Goal: Information Seeking & Learning: Learn about a topic

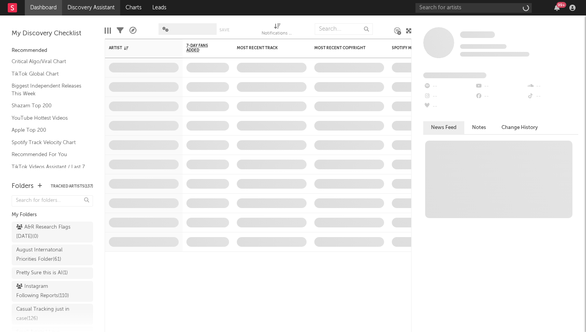
click at [83, 14] on link "Discovery Assistant" at bounding box center [91, 8] width 58 height 16
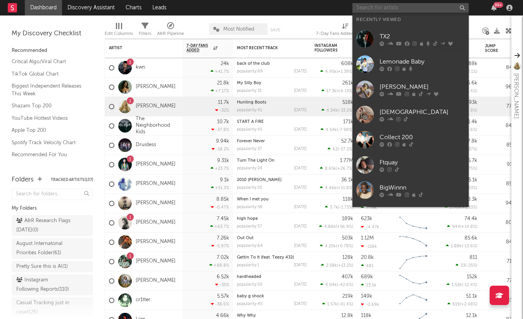
click at [380, 8] on input "text" at bounding box center [410, 8] width 116 height 10
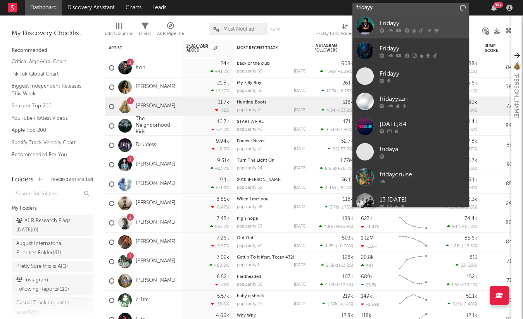
type input "fridayy"
click at [373, 21] on div at bounding box center [364, 25] width 17 height 17
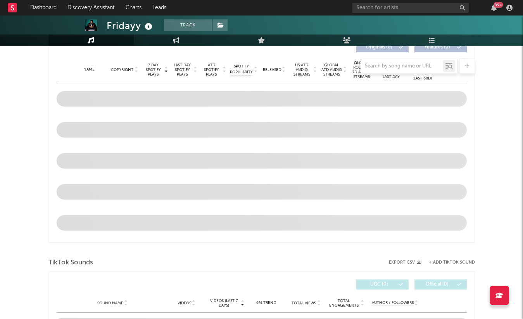
select select "6m"
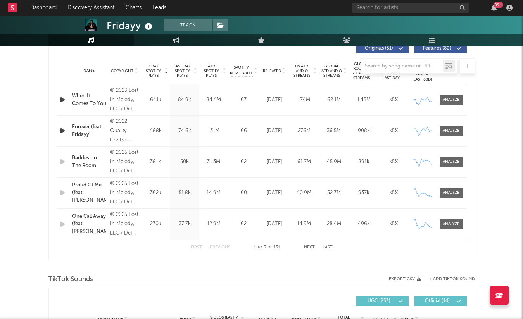
scroll to position [302, 0]
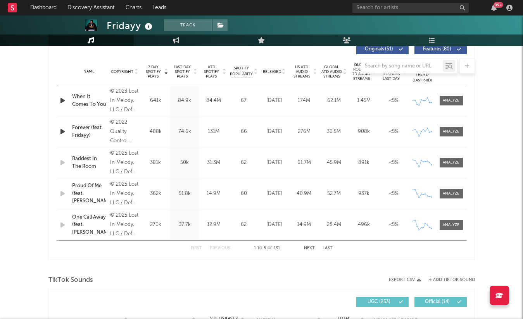
click at [309, 249] on button "Next" at bounding box center [309, 248] width 11 height 4
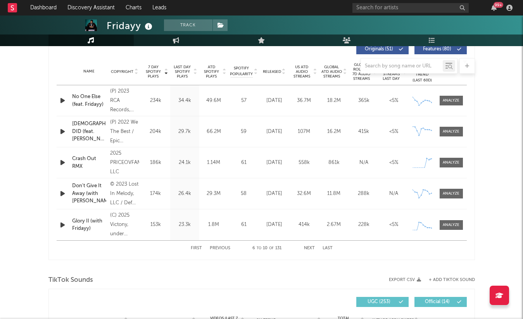
click at [309, 249] on button "Next" at bounding box center [309, 248] width 11 height 4
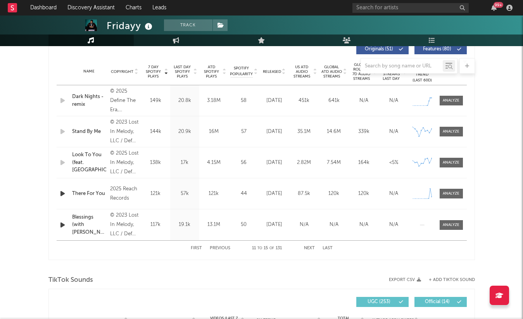
click at [309, 249] on button "Next" at bounding box center [309, 248] width 11 height 4
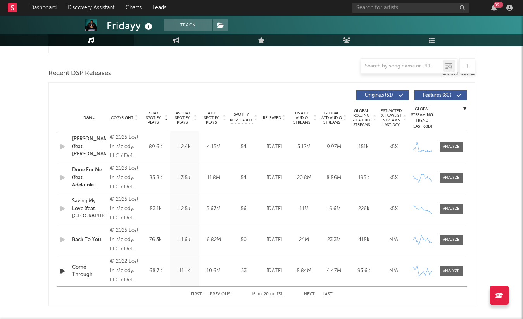
scroll to position [256, 0]
click at [381, 13] on div "99 +" at bounding box center [433, 8] width 163 height 16
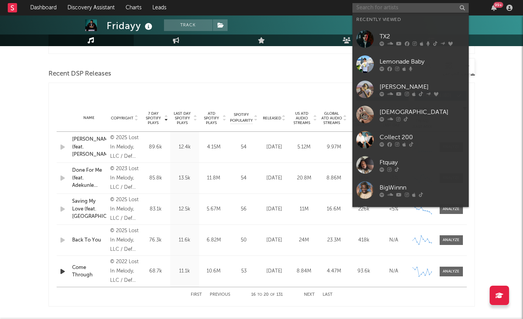
click at [376, 5] on input "text" at bounding box center [410, 8] width 116 height 10
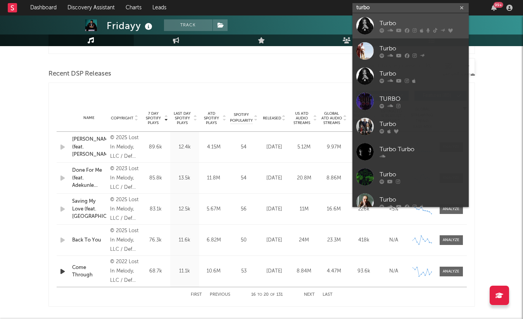
type input "turbo"
click at [365, 24] on div at bounding box center [364, 25] width 17 height 17
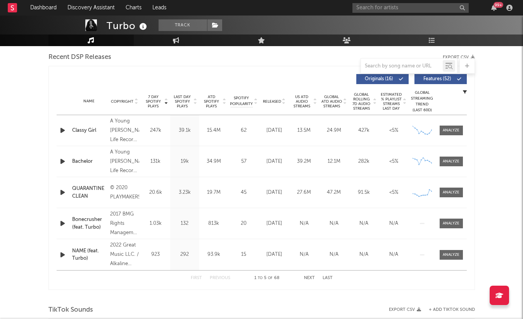
select select "6m"
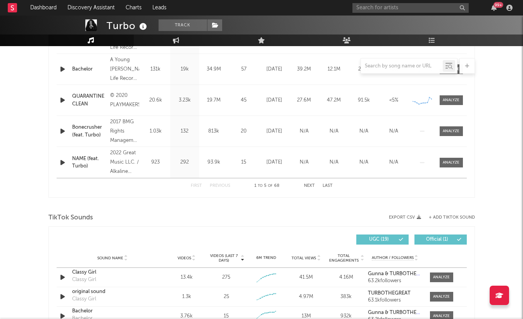
scroll to position [439, 0]
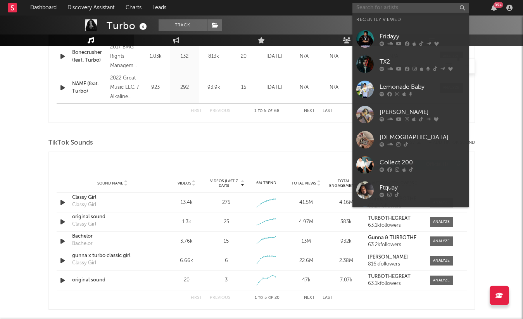
click at [418, 7] on input "text" at bounding box center [410, 8] width 116 height 10
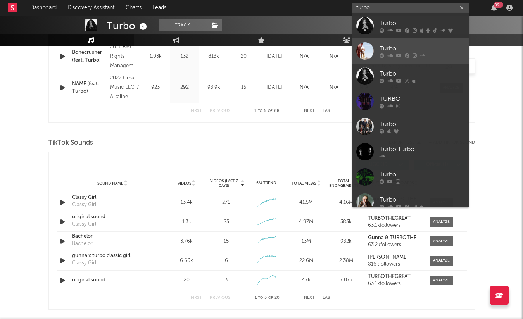
type input "turbo"
click at [413, 44] on div "Turbo" at bounding box center [422, 48] width 85 height 9
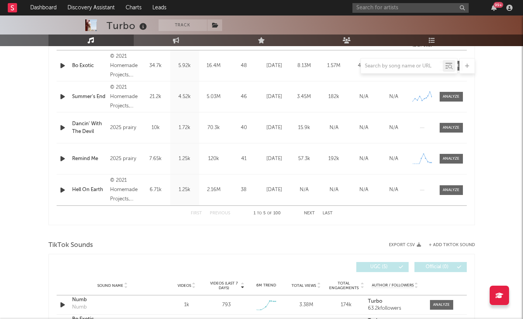
scroll to position [398, 0]
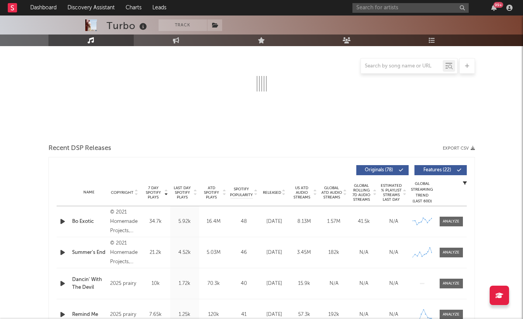
select select "6m"
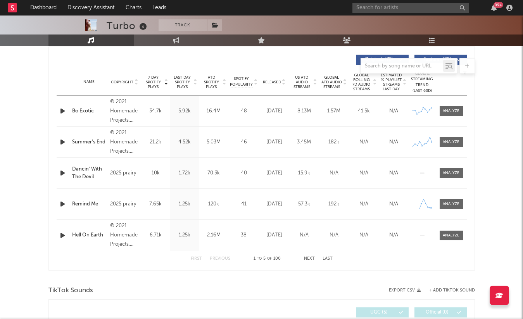
scroll to position [290, 0]
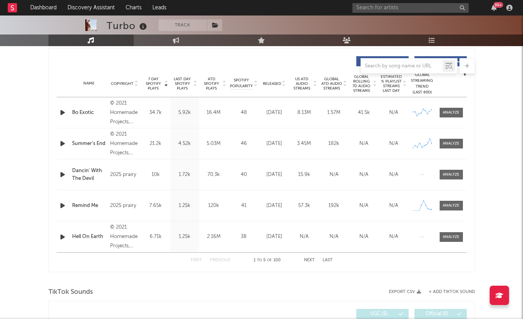
click at [305, 258] on button "Next" at bounding box center [309, 260] width 11 height 4
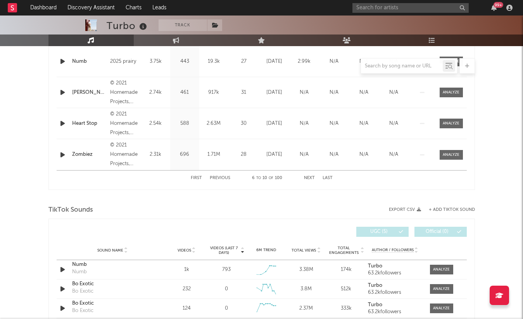
scroll to position [309, 0]
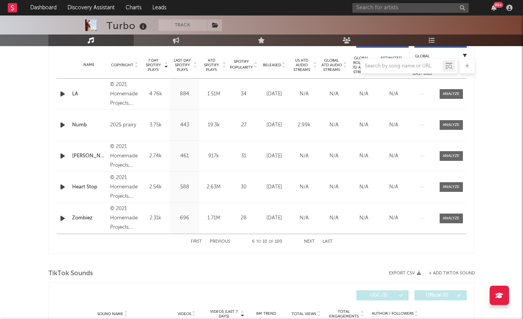
click at [61, 125] on icon "button" at bounding box center [63, 125] width 8 height 10
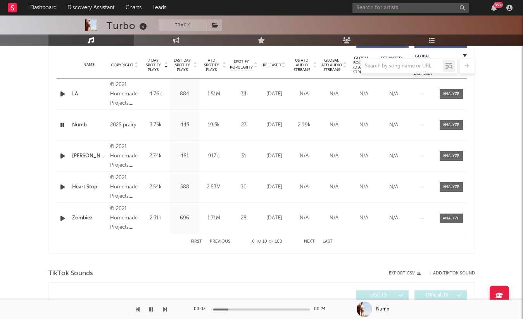
click at [61, 125] on icon "button" at bounding box center [62, 125] width 7 height 10
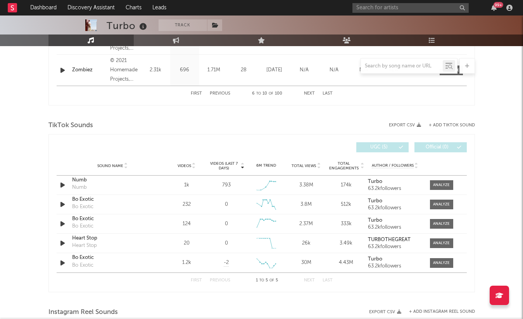
scroll to position [463, 0]
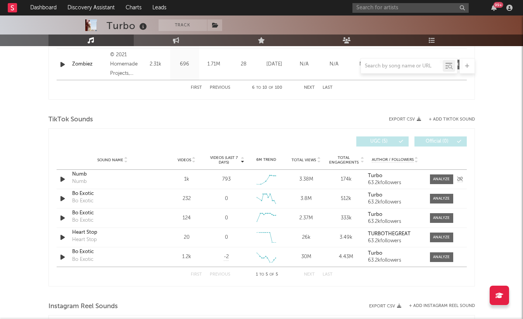
click at [64, 178] on icon "button" at bounding box center [63, 180] width 8 height 10
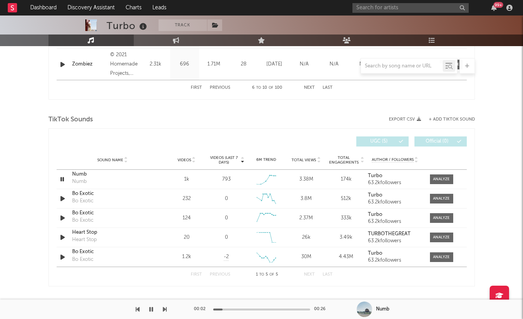
click at [251, 309] on div at bounding box center [261, 310] width 97 height 2
click at [285, 309] on div at bounding box center [261, 310] width 97 height 2
click at [62, 177] on icon "button" at bounding box center [62, 180] width 7 height 10
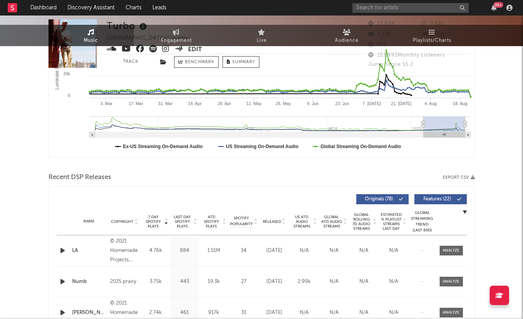
scroll to position [0, 0]
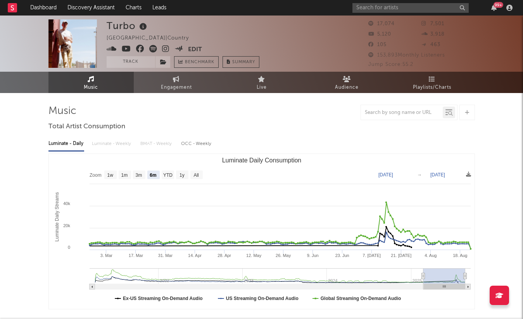
click at [162, 48] on icon at bounding box center [165, 49] width 7 height 8
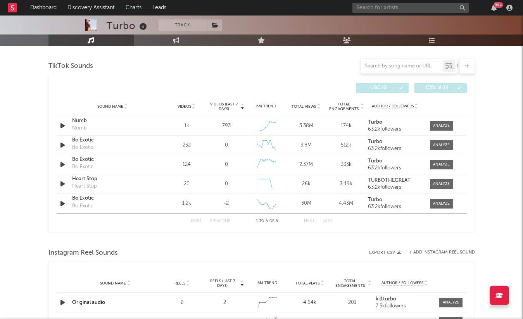
scroll to position [511, 0]
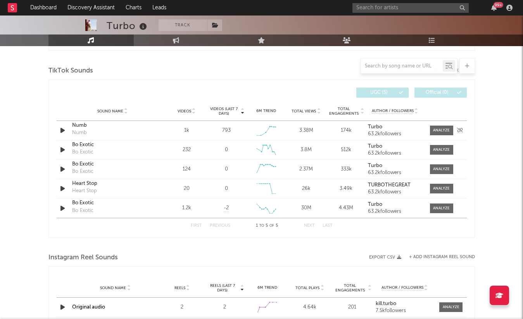
click at [79, 128] on div "Numb" at bounding box center [112, 126] width 81 height 8
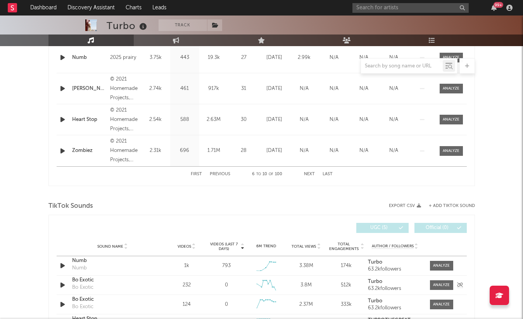
scroll to position [315, 0]
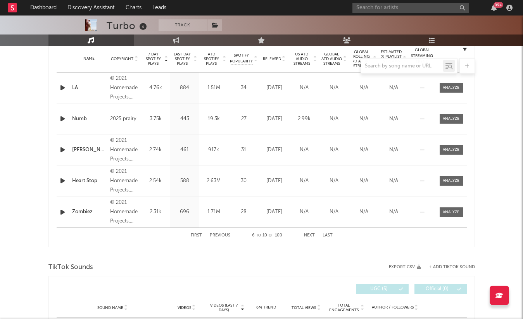
click at [198, 236] on button "First" at bounding box center [196, 235] width 11 height 4
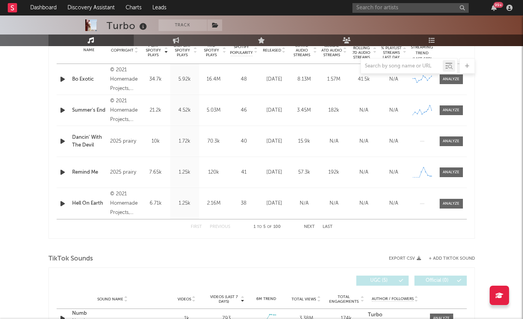
scroll to position [0, 0]
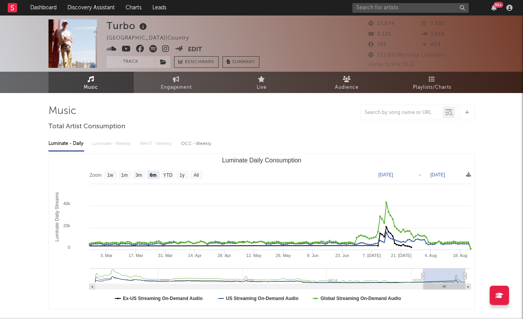
click at [152, 50] on icon at bounding box center [153, 49] width 8 height 8
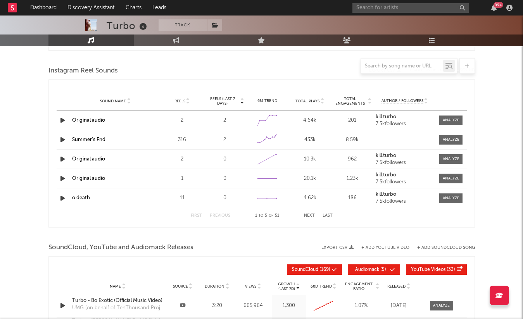
scroll to position [498, 0]
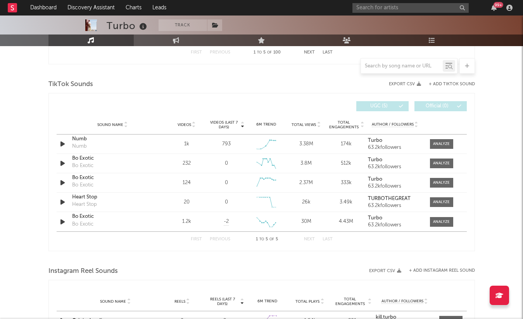
click at [185, 124] on span "Videos" at bounding box center [185, 125] width 14 height 5
click at [226, 123] on span "Videos (last 7 days)" at bounding box center [223, 124] width 31 height 9
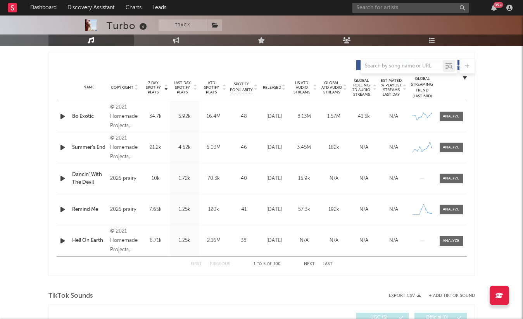
scroll to position [287, 0]
click at [309, 263] on button "Next" at bounding box center [309, 263] width 11 height 4
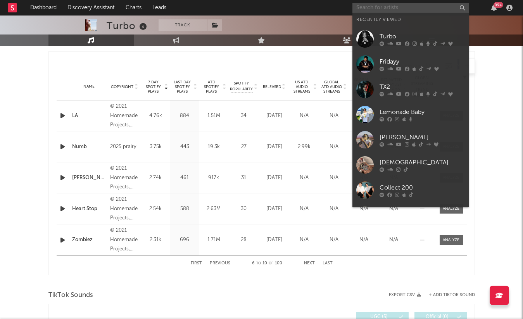
click at [374, 6] on input "text" at bounding box center [410, 8] width 116 height 10
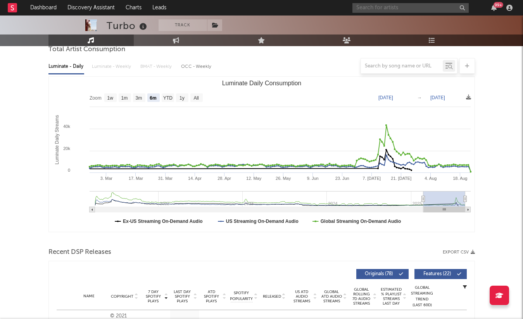
scroll to position [0, 0]
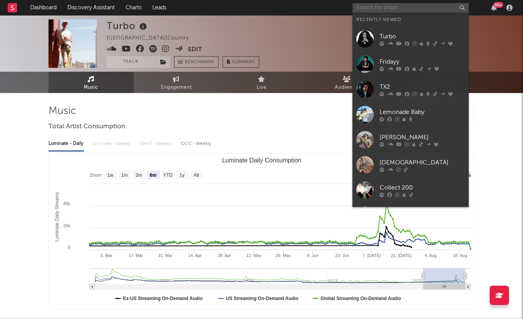
click at [198, 49] on button "Edit" at bounding box center [195, 50] width 14 height 10
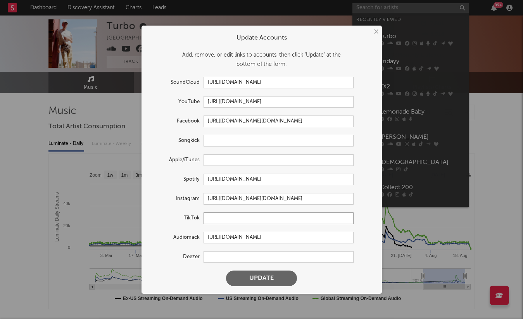
click at [223, 216] on input "text" at bounding box center [279, 219] width 150 height 12
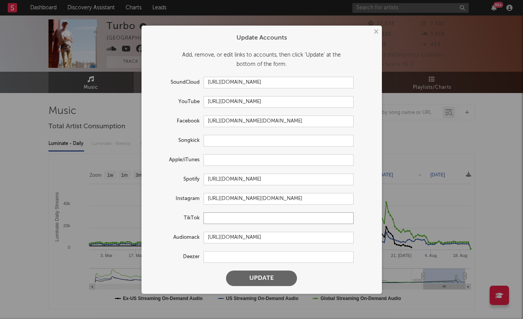
paste input "https://www.tiktok.com/@goturbo"
type input "https://www.tiktok.com/@goturbo"
click at [252, 279] on button "Update" at bounding box center [261, 279] width 71 height 16
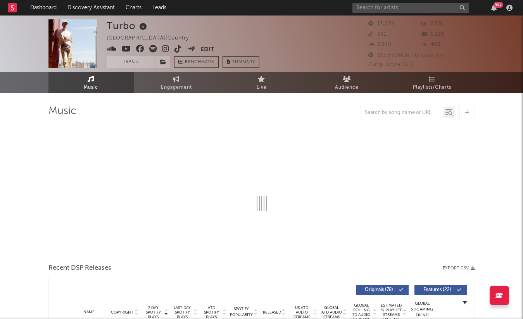
select select "6m"
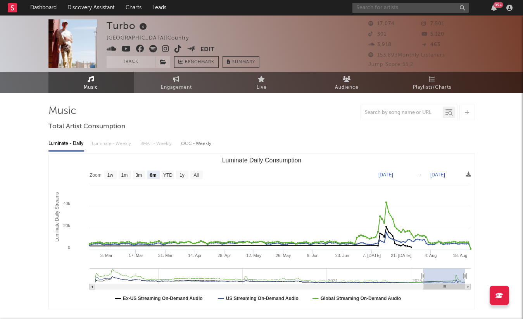
click at [372, 4] on input "text" at bounding box center [410, 8] width 116 height 10
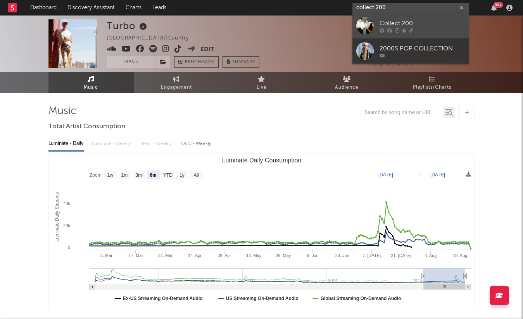
type input "collect 200"
click at [371, 25] on div at bounding box center [364, 25] width 17 height 17
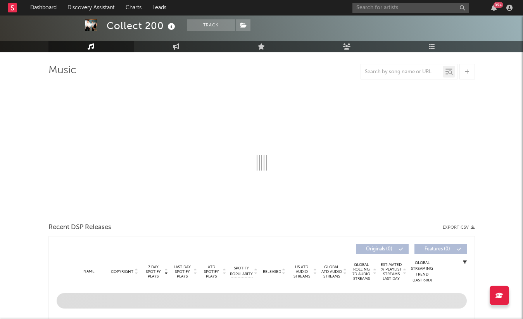
scroll to position [78, 0]
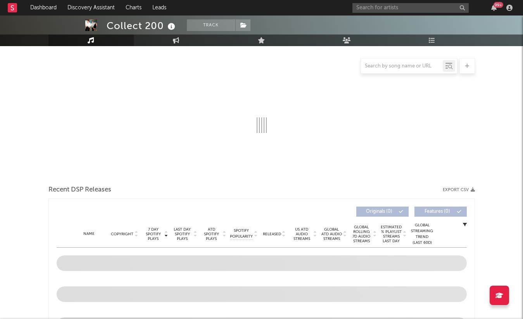
select select "1w"
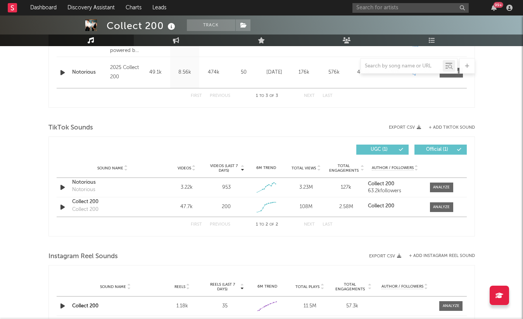
scroll to position [393, 0]
click at [445, 182] on span at bounding box center [441, 187] width 23 height 10
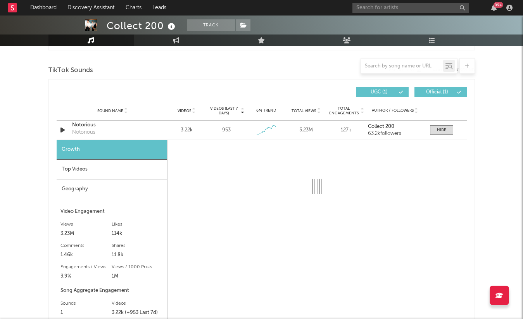
scroll to position [510, 0]
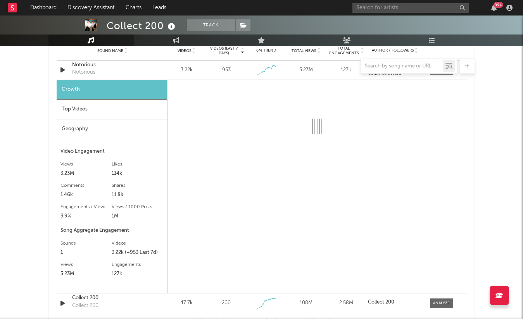
select select "1w"
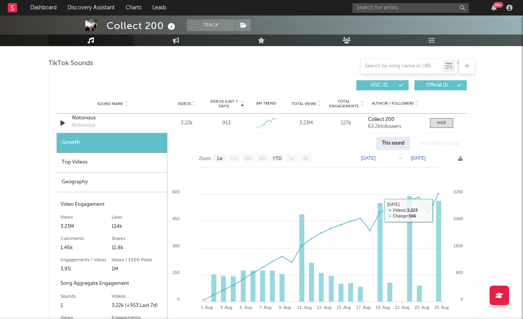
scroll to position [455, 0]
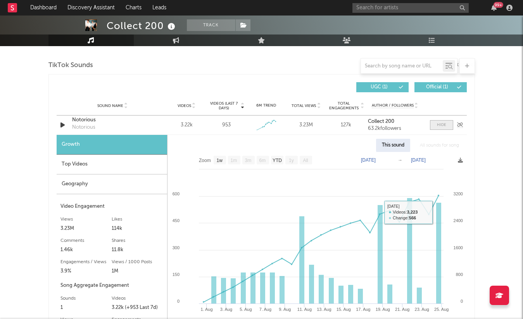
click at [442, 124] on div at bounding box center [441, 125] width 9 height 6
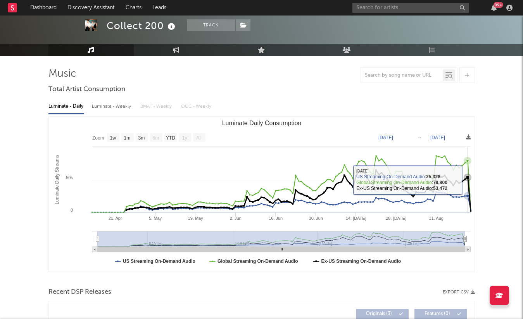
scroll to position [0, 0]
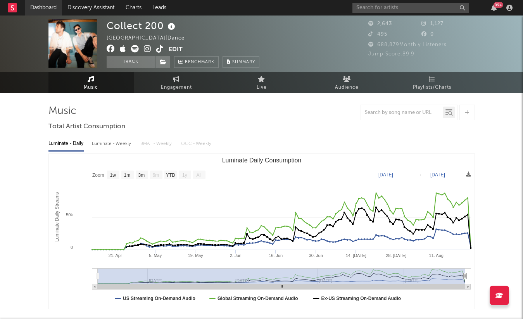
click at [36, 7] on link "Dashboard" at bounding box center [43, 8] width 37 height 16
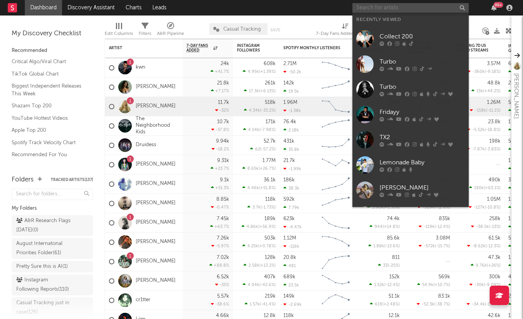
click at [380, 7] on input "text" at bounding box center [410, 8] width 116 height 10
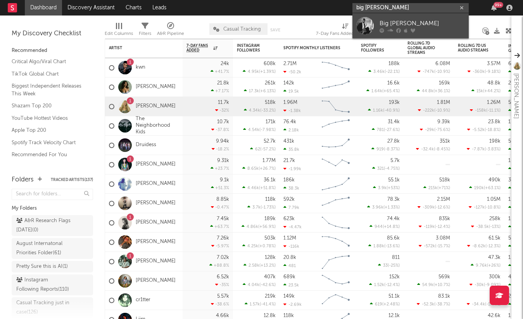
type input "big jay mcnee"
click at [387, 32] on div at bounding box center [422, 30] width 85 height 5
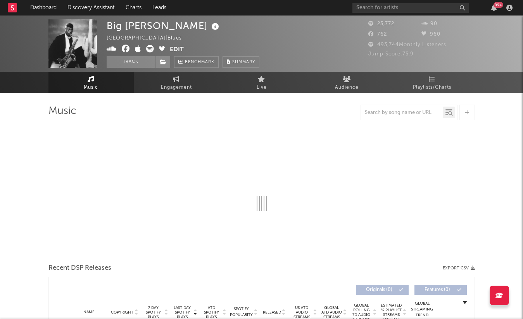
select select "6m"
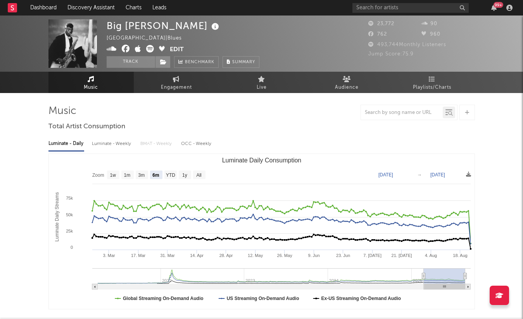
select select "6m"
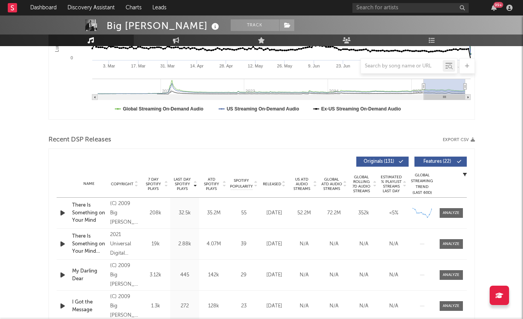
scroll to position [189, 0]
click at [385, 8] on input "text" at bounding box center [410, 8] width 116 height 10
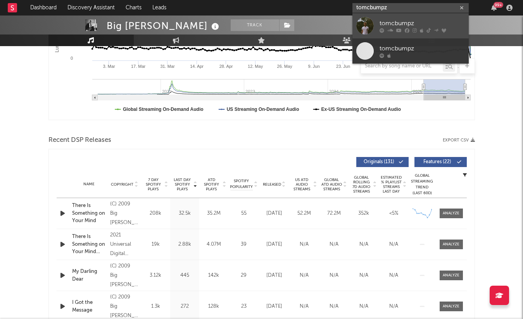
type input "tomcbumpz"
click at [395, 22] on div "tomcbumpz" at bounding box center [422, 23] width 85 height 9
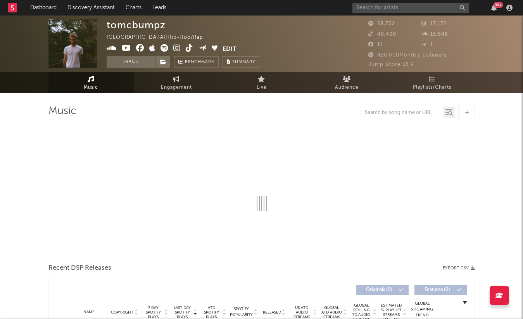
select select "6m"
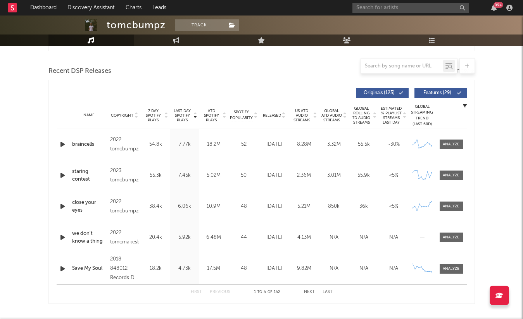
scroll to position [276, 0]
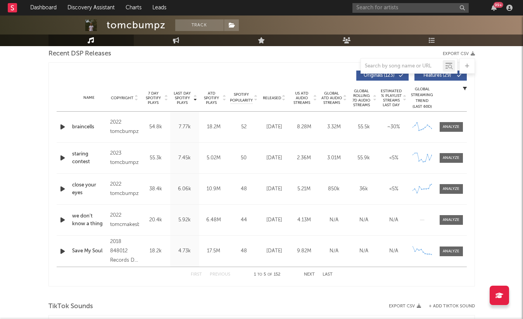
click at [269, 98] on span "Released" at bounding box center [272, 98] width 18 height 5
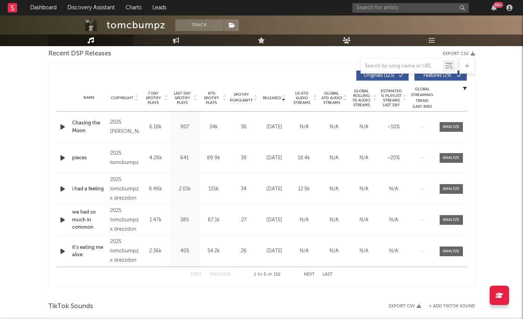
click at [147, 100] on span "7 Day Spotify Plays" at bounding box center [153, 98] width 21 height 14
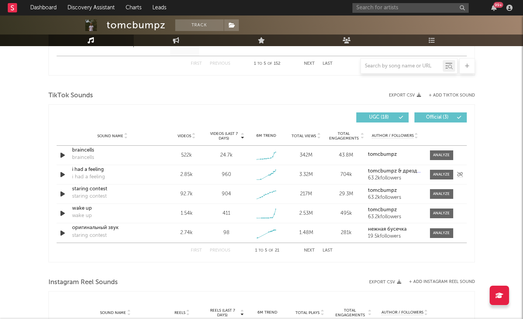
scroll to position [495, 0]
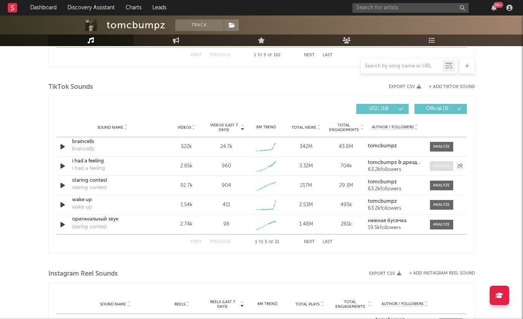
click at [443, 167] on div at bounding box center [441, 166] width 17 height 6
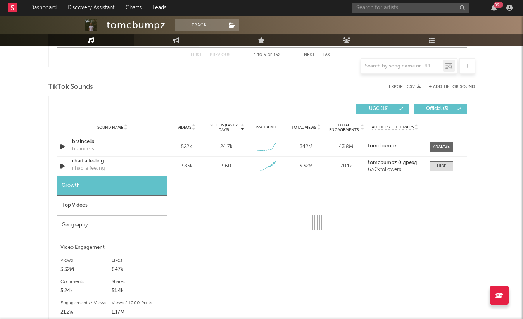
scroll to position [596, 0]
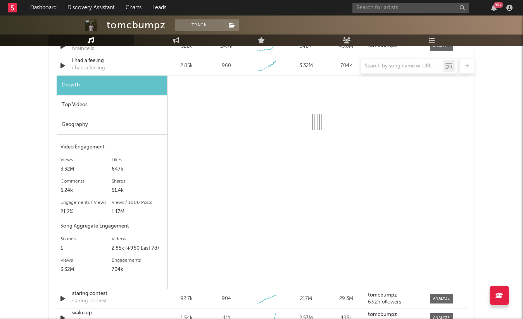
select select "1w"
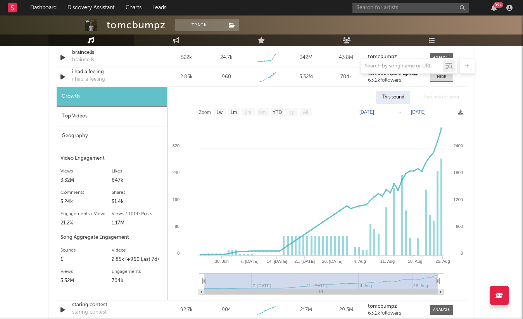
scroll to position [544, 0]
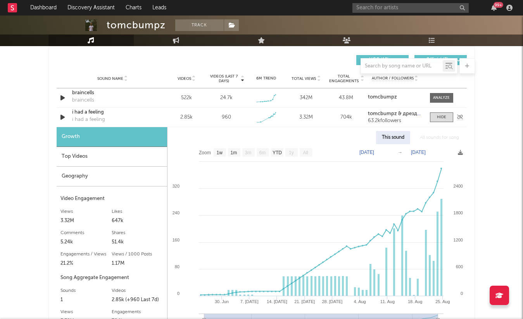
click at [441, 108] on div "Sound Name i had a feeling i had a feeling Videos 2.85k Videos (last 7 days) 96…" at bounding box center [262, 117] width 410 height 19
click at [439, 116] on div at bounding box center [441, 117] width 9 height 6
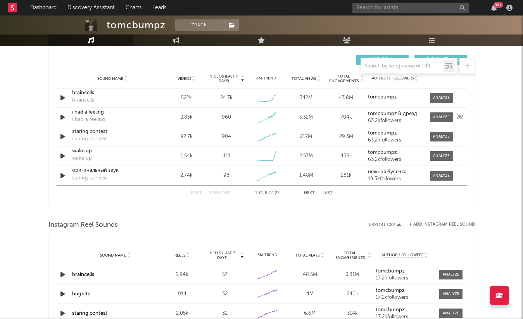
click at [61, 116] on icon "button" at bounding box center [63, 117] width 8 height 10
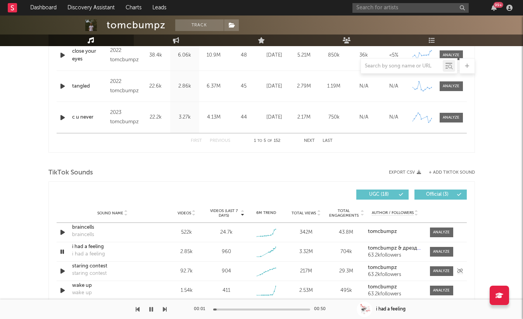
scroll to position [408, 0]
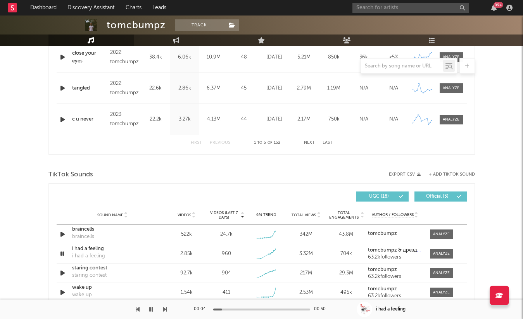
click at [266, 309] on div at bounding box center [261, 310] width 97 height 2
click at [295, 309] on div at bounding box center [261, 310] width 97 height 2
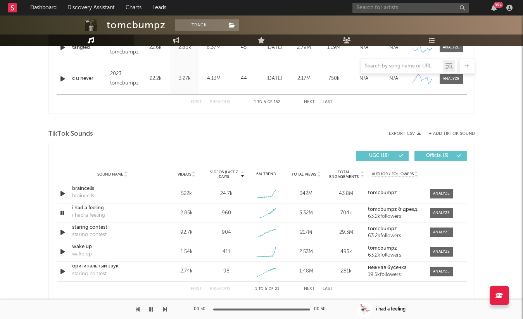
scroll to position [452, 0]
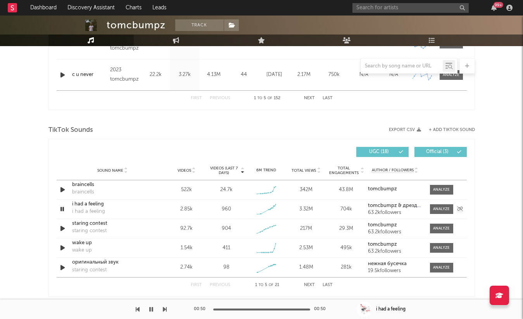
click at [63, 209] on icon "button" at bounding box center [62, 209] width 7 height 10
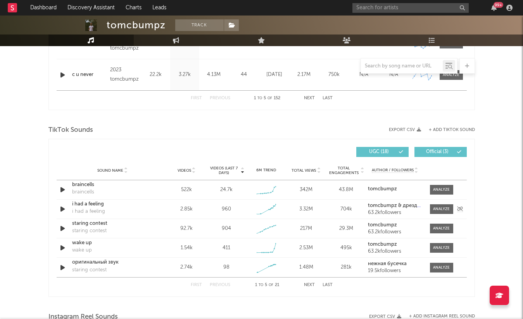
click at [90, 208] on div "i had a feeling" at bounding box center [88, 212] width 33 height 8
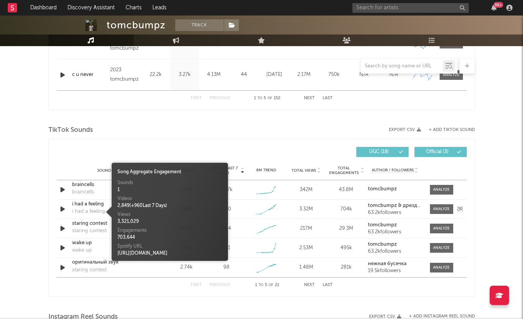
click at [88, 201] on div "i had a feeling" at bounding box center [112, 204] width 81 height 8
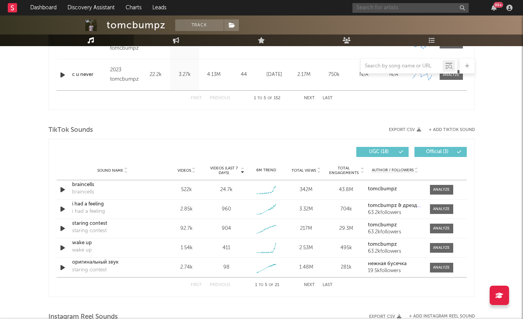
click at [371, 9] on input "text" at bounding box center [410, 8] width 116 height 10
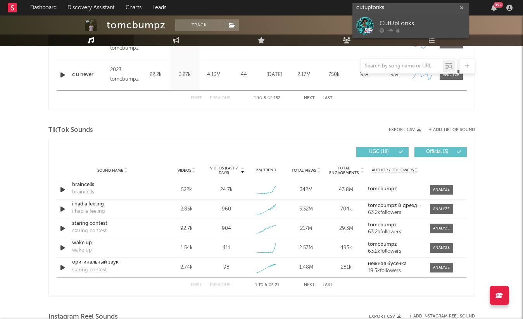
type input "cutupfonks"
click at [426, 25] on div "CutUpFonks" at bounding box center [422, 23] width 85 height 9
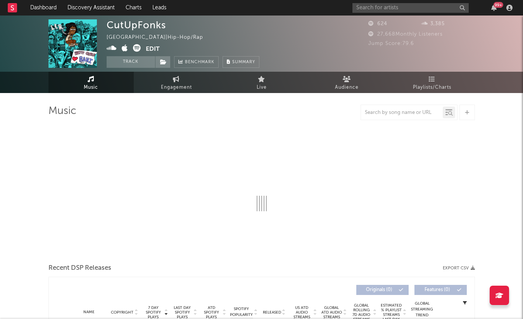
select select "1w"
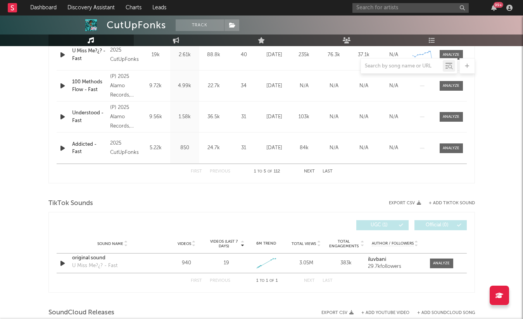
scroll to position [289, 0]
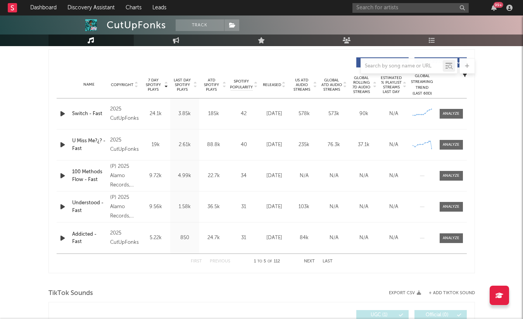
click at [309, 261] on button "Next" at bounding box center [309, 261] width 11 height 4
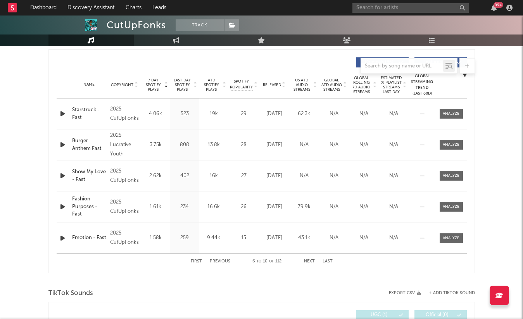
click at [195, 262] on button "First" at bounding box center [196, 261] width 11 height 4
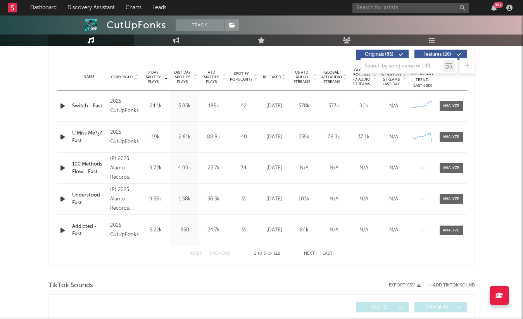
scroll to position [0, 0]
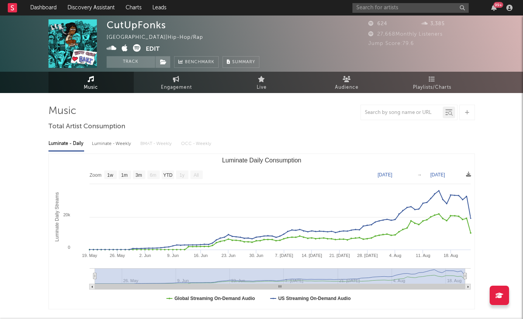
click at [136, 49] on icon at bounding box center [137, 48] width 8 height 8
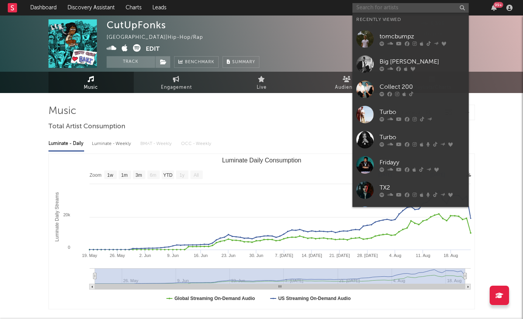
click at [385, 8] on input "text" at bounding box center [410, 8] width 116 height 10
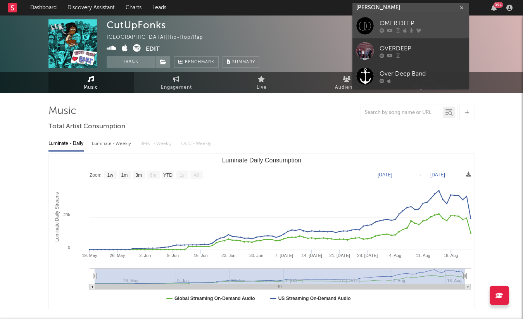
type input "omer deep"
click at [365, 29] on div at bounding box center [364, 25] width 17 height 17
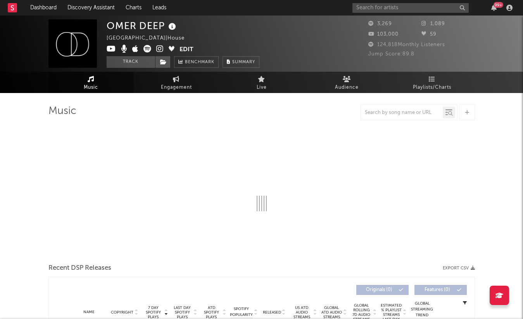
select select "1w"
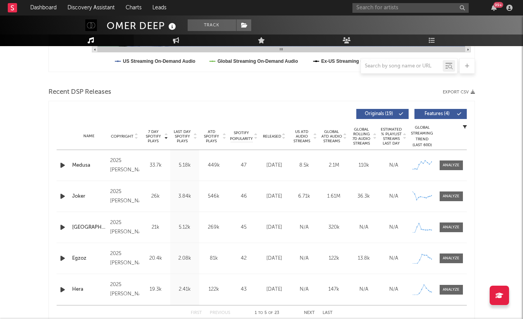
scroll to position [280, 0]
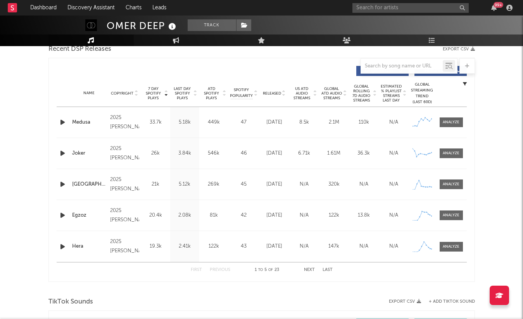
click at [57, 124] on div at bounding box center [64, 122] width 14 height 10
click at [62, 123] on icon "button" at bounding box center [63, 122] width 8 height 10
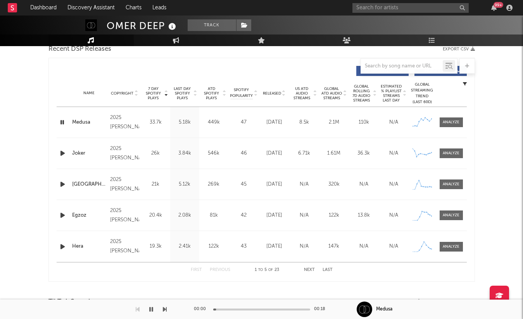
click at [62, 123] on icon "button" at bounding box center [62, 122] width 7 height 10
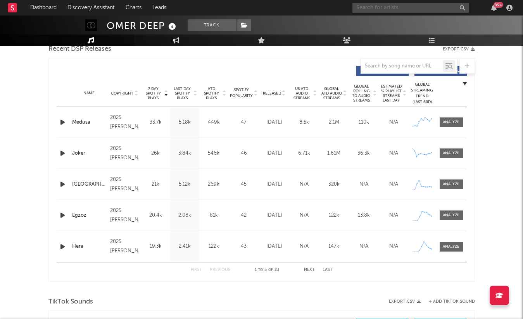
click at [408, 11] on input "text" at bounding box center [410, 8] width 116 height 10
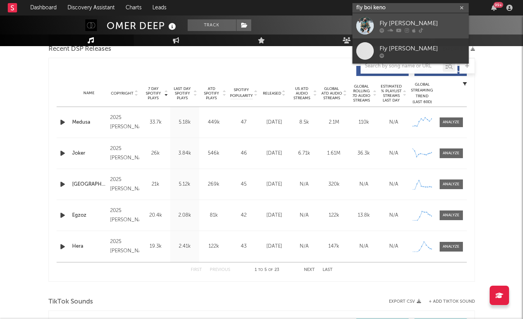
type input "fly boi keno"
click at [368, 23] on div at bounding box center [364, 25] width 17 height 17
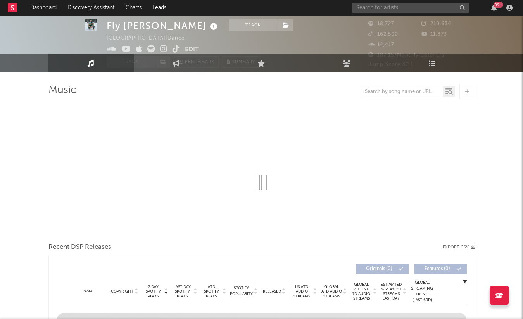
select select "6m"
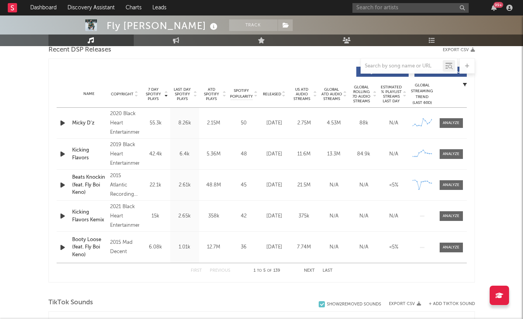
scroll to position [284, 0]
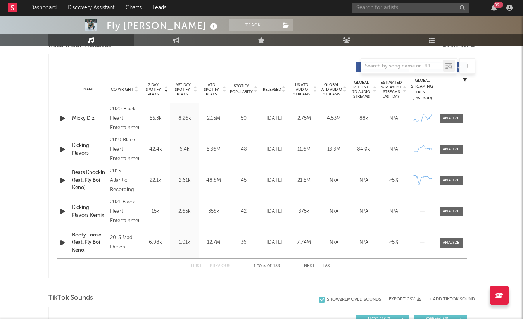
click at [310, 268] on button "Next" at bounding box center [309, 266] width 11 height 4
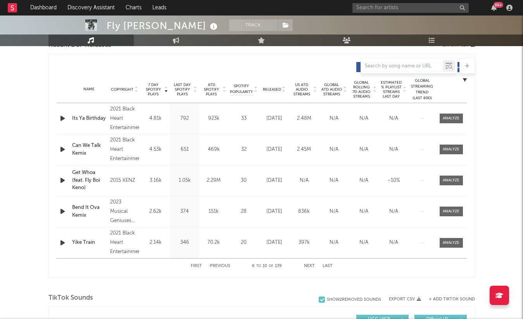
click at [60, 242] on icon "button" at bounding box center [63, 243] width 8 height 10
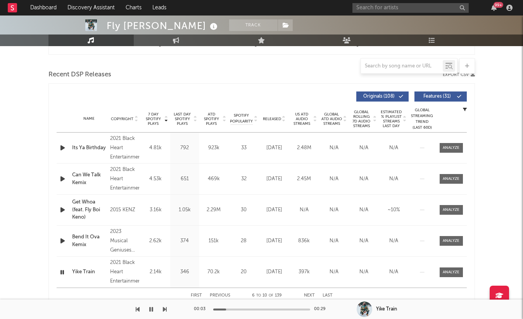
scroll to position [493, 0]
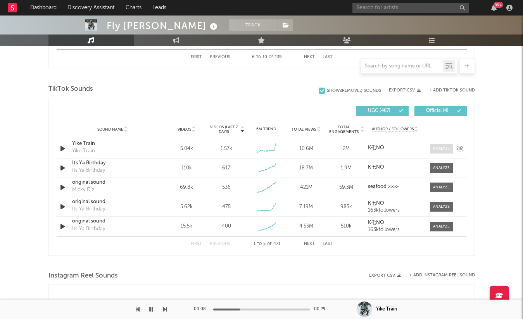
click at [431, 146] on span at bounding box center [441, 149] width 23 height 10
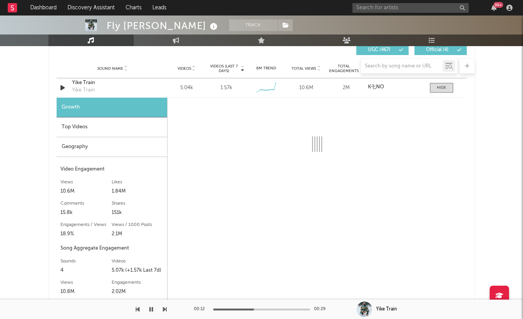
scroll to position [527, 0]
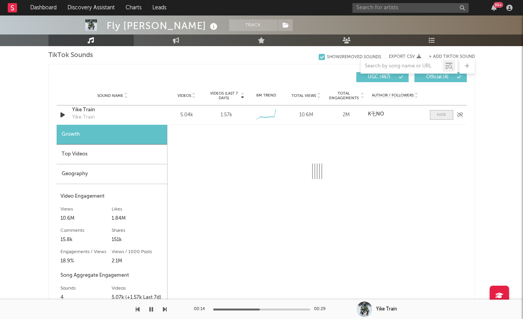
click at [445, 112] on div at bounding box center [441, 115] width 9 height 6
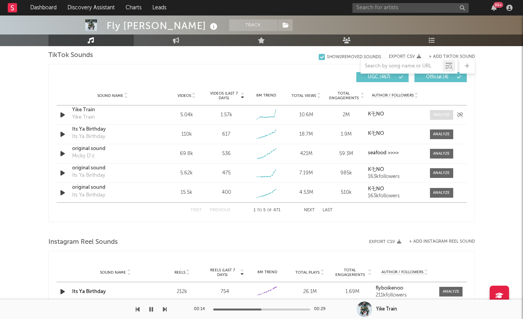
click at [441, 113] on div at bounding box center [441, 115] width 17 height 6
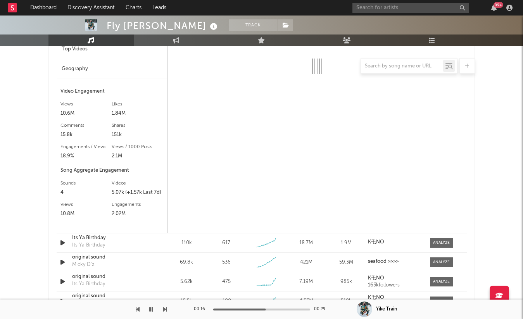
scroll to position [672, 0]
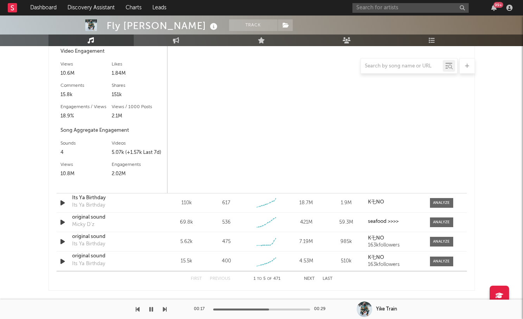
select select "6m"
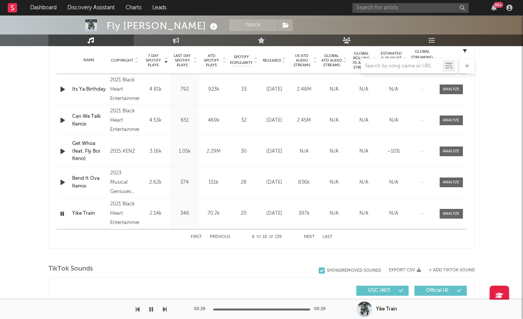
scroll to position [344, 0]
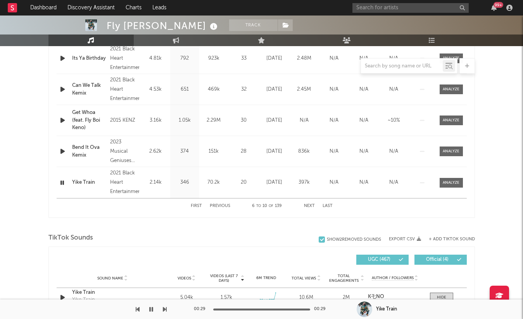
click at [63, 183] on icon "button" at bounding box center [62, 183] width 7 height 10
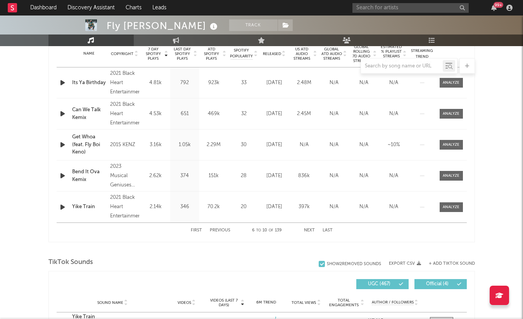
scroll to position [413, 0]
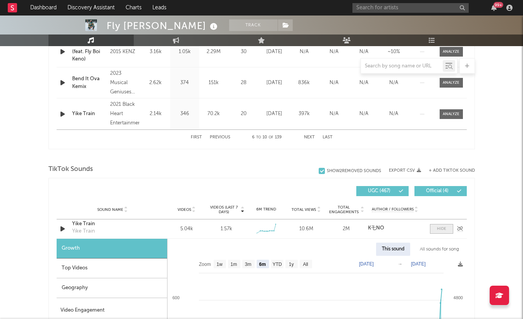
click at [449, 233] on span at bounding box center [441, 229] width 23 height 10
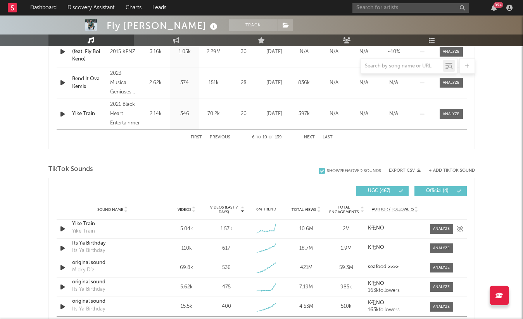
click at [91, 222] on div "Yike Train" at bounding box center [112, 224] width 81 height 8
click at [393, 2] on div "99 +" at bounding box center [433, 8] width 163 height 16
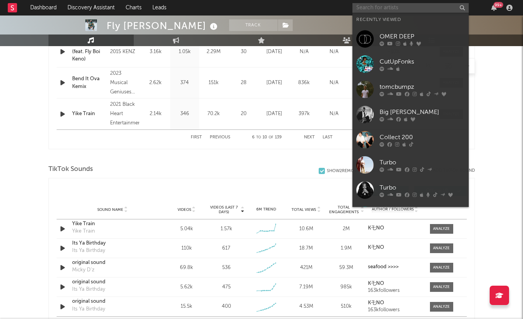
click at [391, 9] on input "text" at bounding box center [410, 8] width 116 height 10
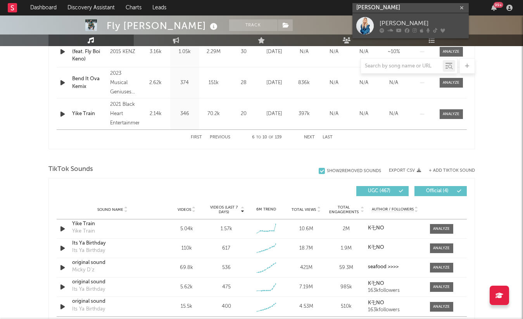
type input "alexa goddard"
click at [396, 24] on div "Alexa Goddard" at bounding box center [422, 23] width 85 height 9
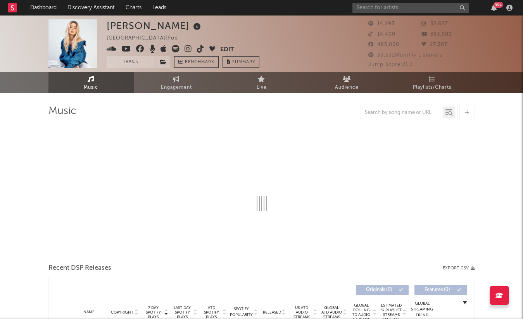
select select "6m"
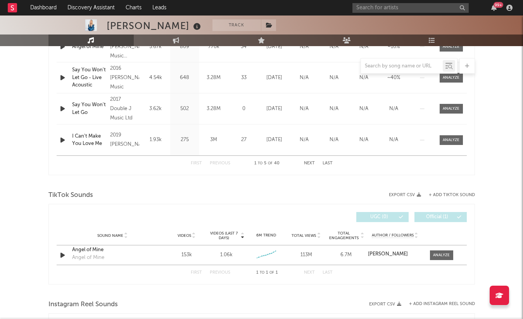
scroll to position [427, 0]
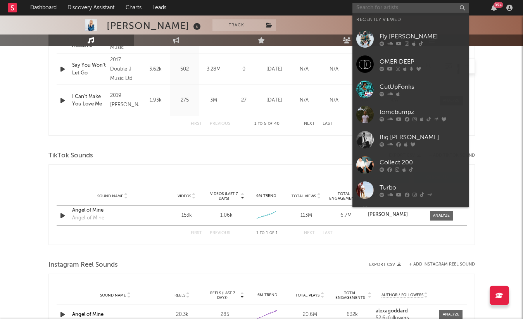
click at [390, 6] on input "text" at bounding box center [410, 8] width 116 height 10
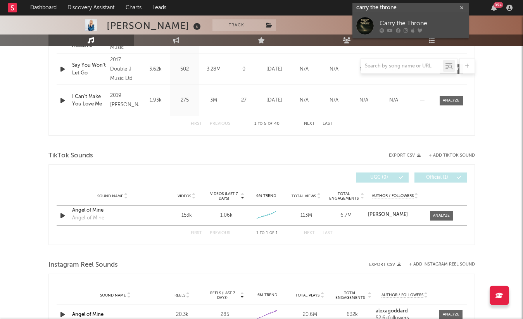
type input "carry the throne"
click at [365, 28] on div at bounding box center [364, 25] width 17 height 17
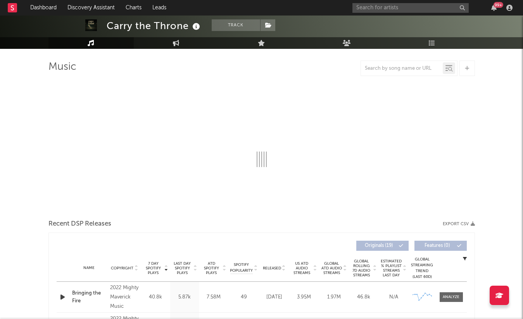
select select "6m"
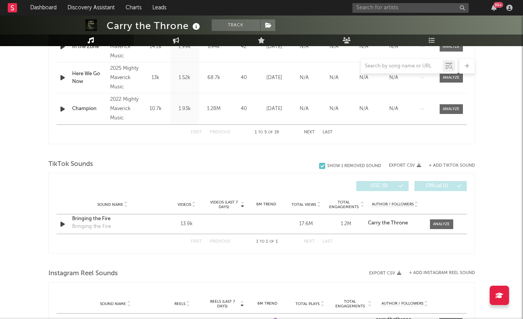
scroll to position [442, 0]
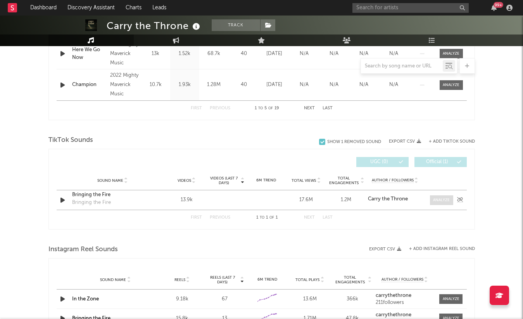
click at [441, 200] on div at bounding box center [441, 200] width 17 height 6
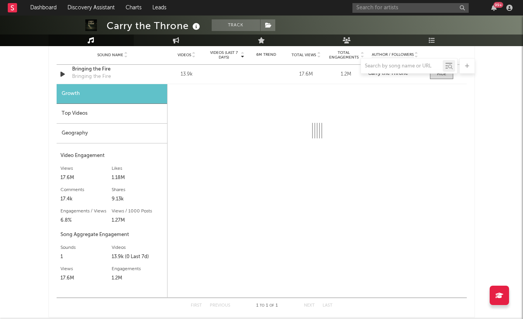
scroll to position [570, 0]
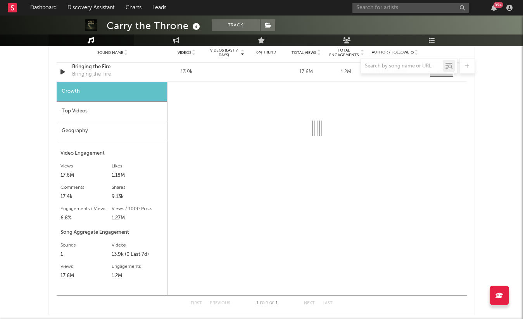
select select "6m"
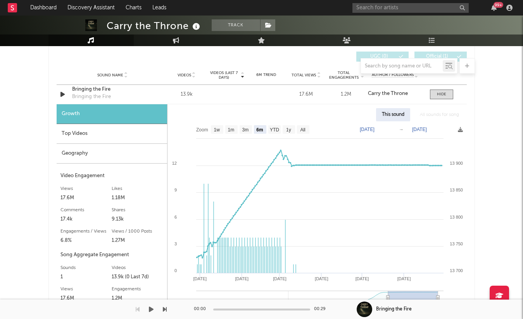
scroll to position [516, 0]
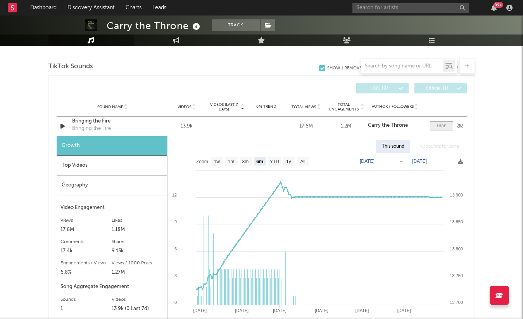
click at [446, 126] on span at bounding box center [441, 126] width 23 height 10
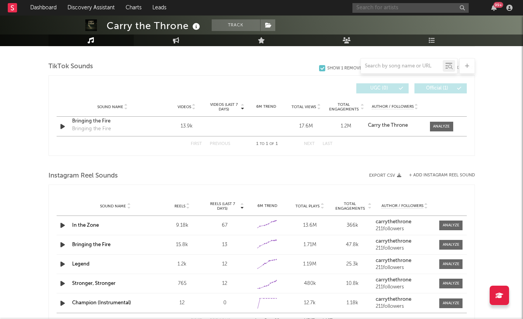
click at [386, 9] on input "text" at bounding box center [410, 8] width 116 height 10
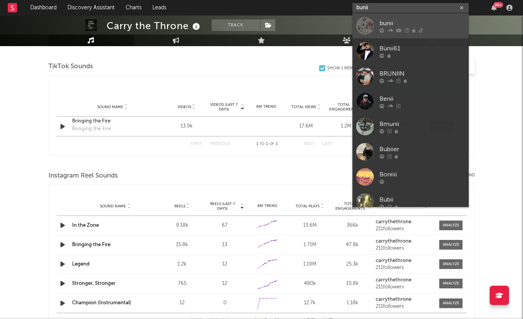
type input "bunii"
click at [364, 24] on div at bounding box center [364, 25] width 17 height 17
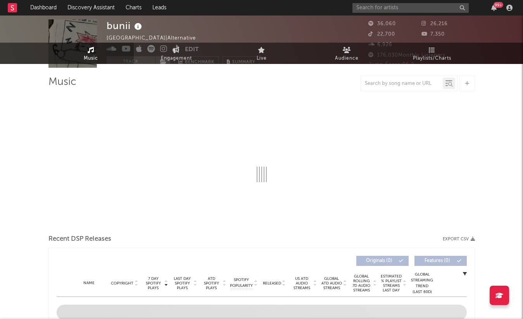
select select "6m"
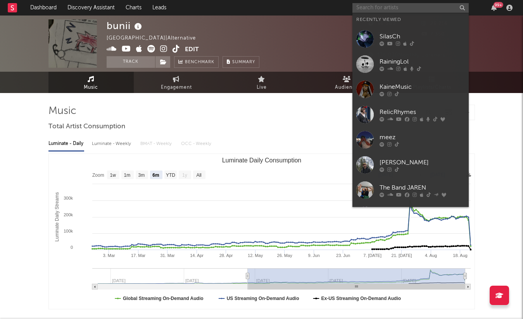
click at [395, 11] on input "text" at bounding box center [410, 8] width 116 height 10
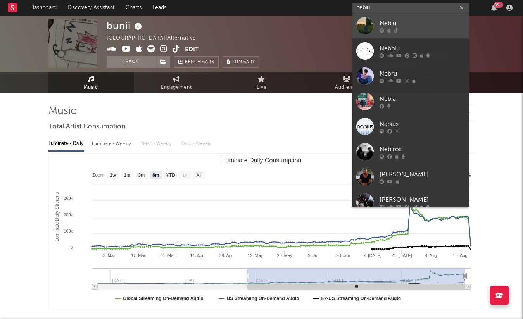
type input "nebiu"
click at [377, 22] on link "Nebiu" at bounding box center [410, 25] width 116 height 25
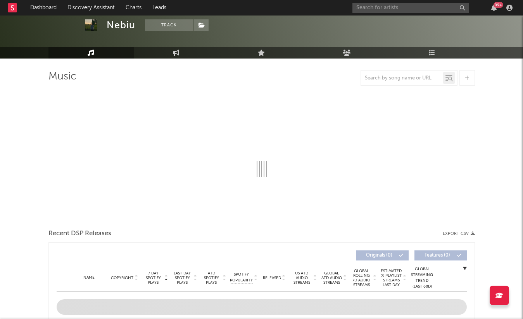
select select "1w"
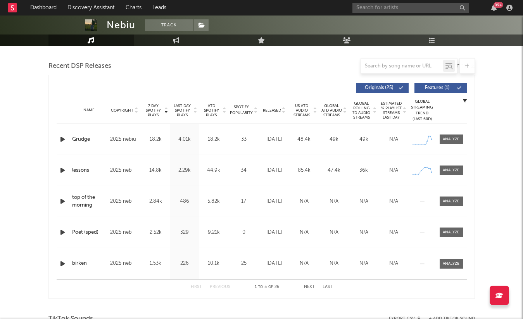
scroll to position [267, 0]
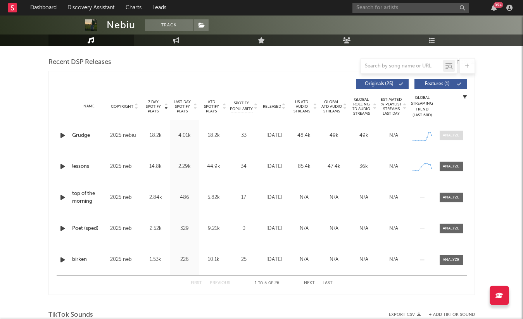
click at [450, 131] on span at bounding box center [451, 136] width 23 height 10
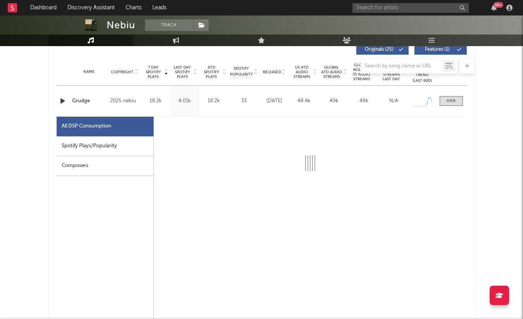
scroll to position [304, 0]
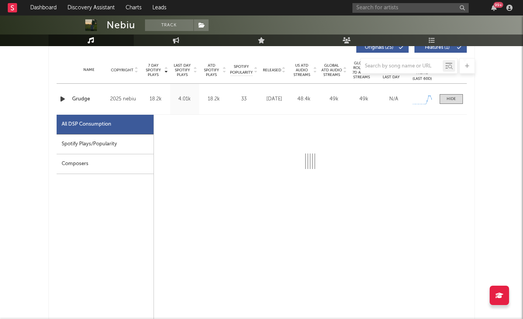
select select "1w"
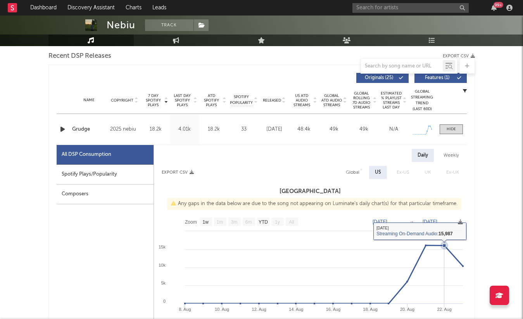
scroll to position [210, 0]
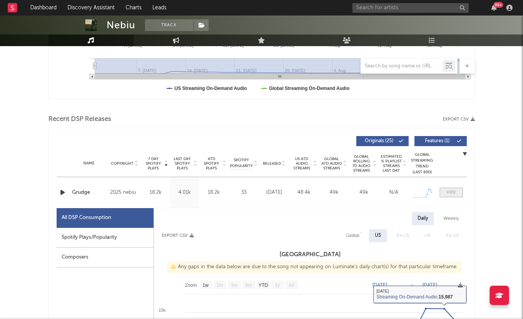
click at [449, 193] on div at bounding box center [451, 193] width 9 height 6
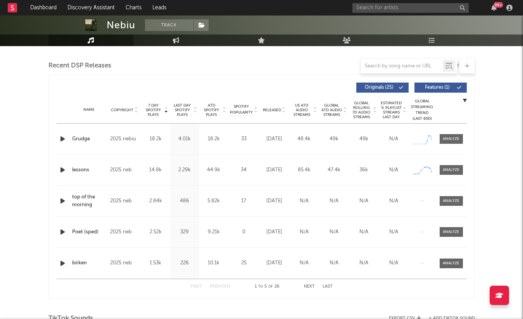
scroll to position [0, 0]
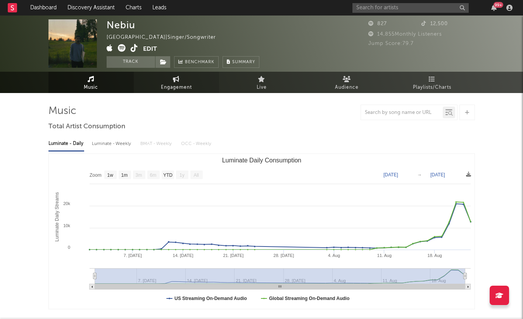
click at [145, 88] on link "Engagement" at bounding box center [176, 82] width 85 height 21
select select "1w"
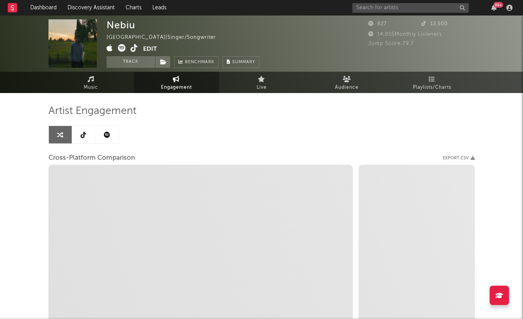
click at [89, 140] on link at bounding box center [83, 134] width 23 height 17
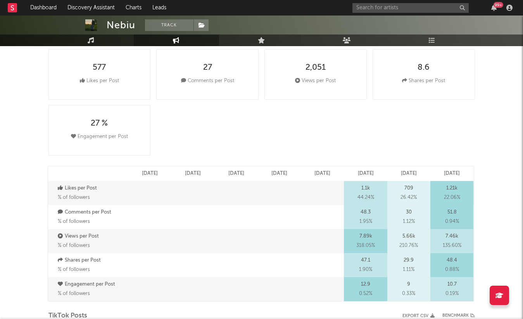
select select "1w"
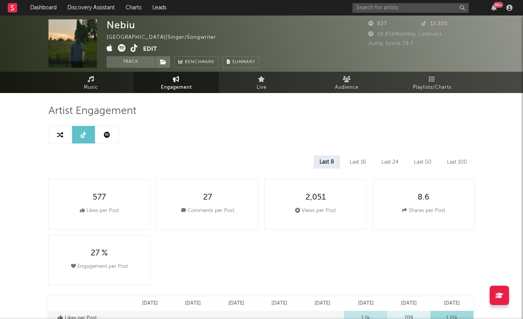
click at [131, 48] on icon at bounding box center [134, 48] width 7 height 8
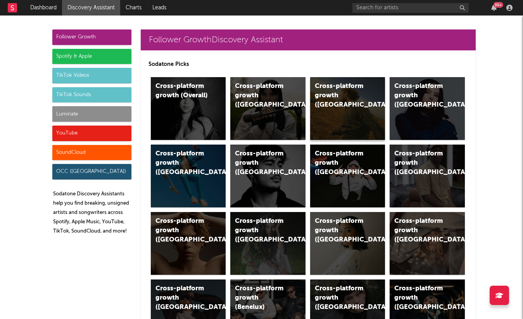
click at [357, 103] on div "Cross-platform growth (US)" at bounding box center [347, 108] width 75 height 63
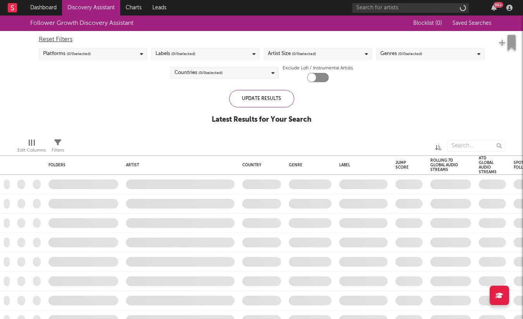
checkbox input "true"
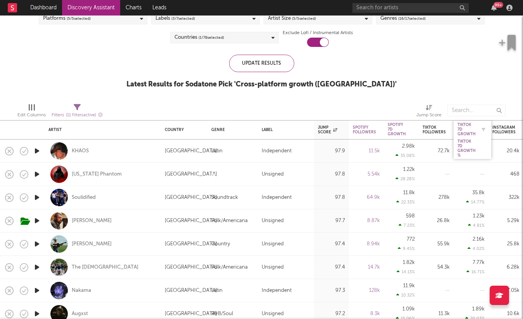
click at [463, 133] on div "Tiktok 7D Growth" at bounding box center [467, 130] width 18 height 14
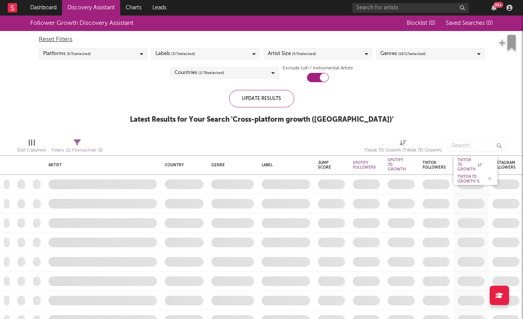
click at [469, 177] on div "Tiktok 7D Growth %" at bounding box center [470, 179] width 24 height 9
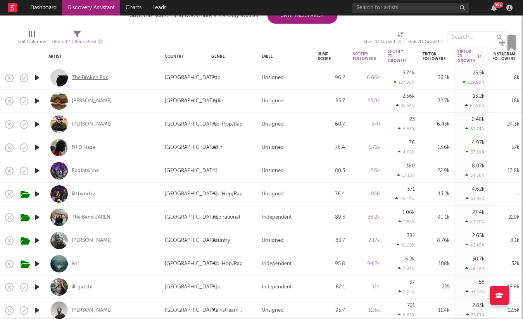
click at [89, 78] on div "The Broken Fox" at bounding box center [90, 77] width 36 height 7
click at [99, 100] on div "Emma Andersen" at bounding box center [92, 101] width 40 height 7
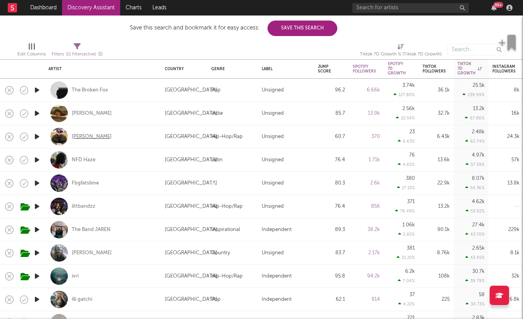
click at [90, 135] on div "Josh Jacobs" at bounding box center [92, 136] width 40 height 7
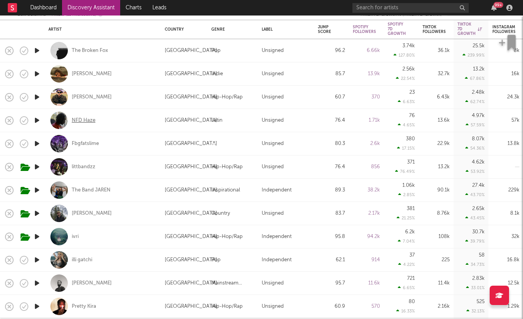
click at [88, 121] on div "NFD Haze" at bounding box center [84, 120] width 24 height 7
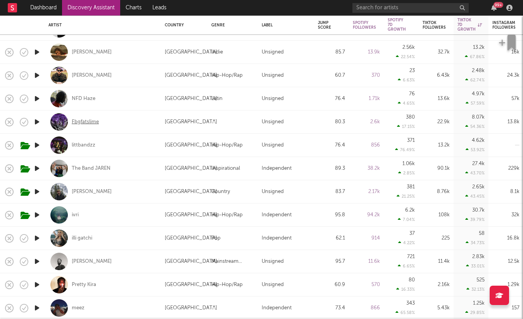
click at [83, 120] on div "Fbgfatslime" at bounding box center [85, 122] width 27 height 7
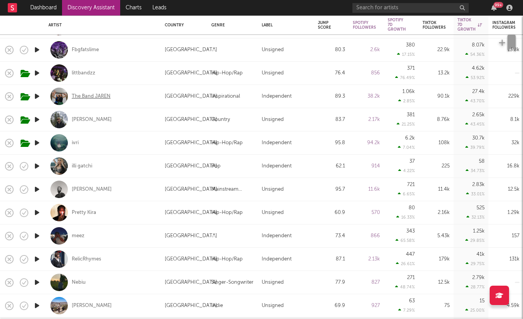
click at [96, 93] on div "The Band JAREN" at bounding box center [91, 96] width 39 height 7
click at [37, 121] on icon "button" at bounding box center [37, 120] width 8 height 10
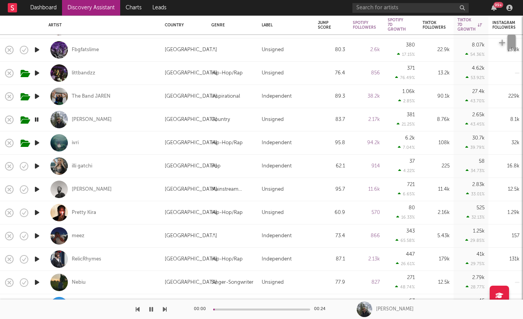
click at [37, 121] on icon "button" at bounding box center [36, 120] width 7 height 10
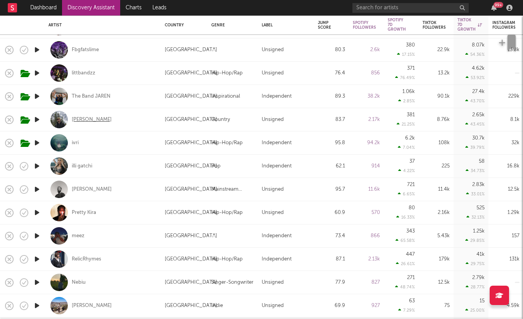
click at [85, 120] on div "Luke Rob" at bounding box center [92, 119] width 40 height 7
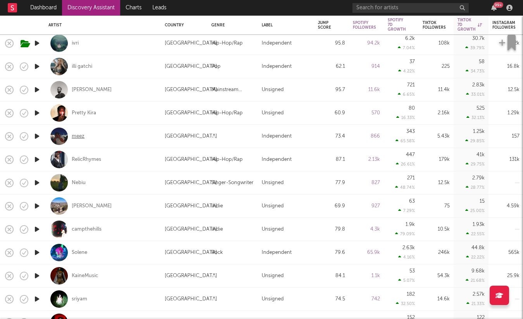
click at [81, 135] on div "meez" at bounding box center [78, 136] width 13 height 7
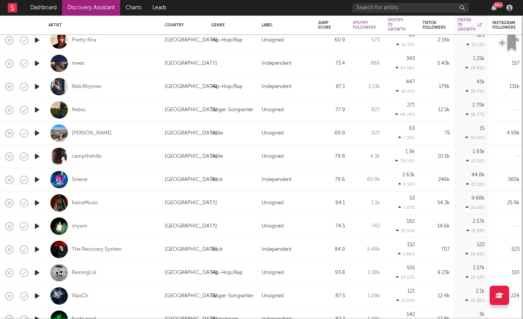
click at [85, 90] on div "RelicRhymes" at bounding box center [102, 86] width 109 height 23
select select "1w"
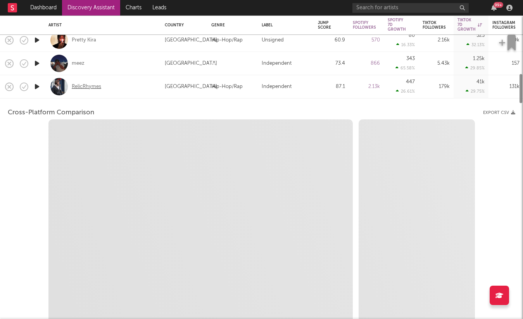
click at [88, 85] on div "RelicRhymes" at bounding box center [86, 86] width 29 height 7
select select "6m"
select select "1m"
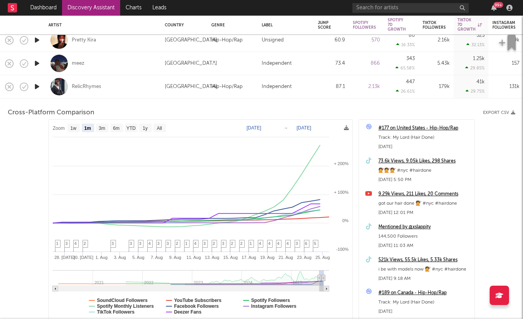
click at [143, 92] on div "RelicRhymes" at bounding box center [102, 86] width 109 height 23
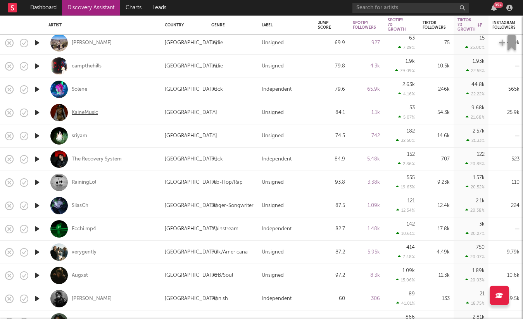
click at [81, 116] on div "KaineMusic" at bounding box center [85, 112] width 26 height 7
click at [83, 184] on div "RainingLol" at bounding box center [84, 182] width 24 height 7
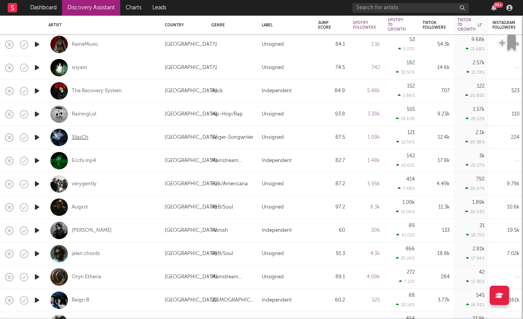
click at [81, 138] on div "SilasCh" at bounding box center [80, 137] width 17 height 7
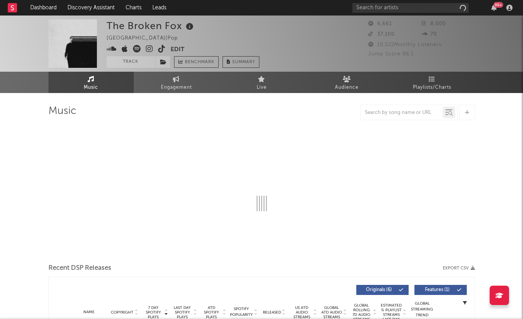
select select "1w"
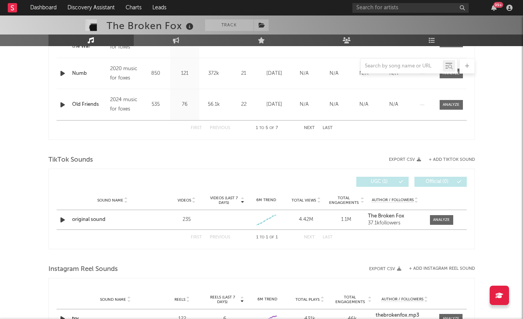
scroll to position [534, 0]
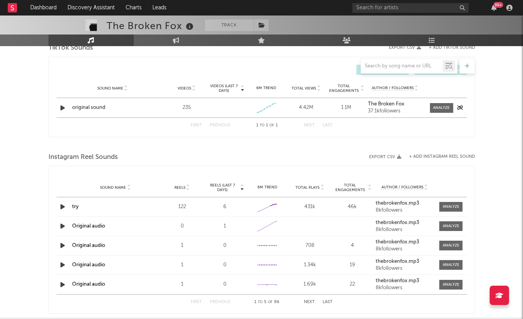
click at [89, 109] on div "original sound" at bounding box center [112, 108] width 81 height 8
click at [0, 0] on div "Dashboard Discovery Assistant Charts Leads 99 + Notifications Settings Mark all…" at bounding box center [261, 16] width 523 height 1070
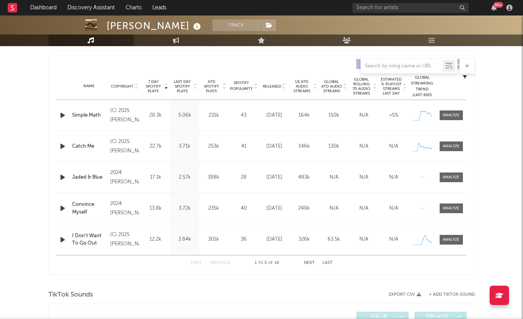
select select "6m"
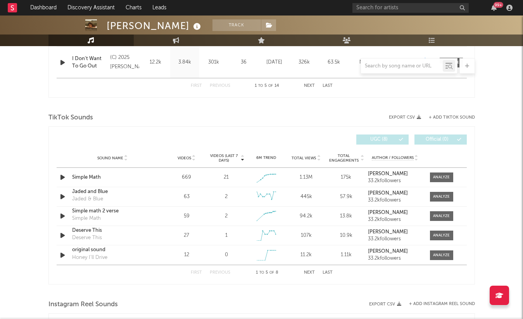
scroll to position [500, 0]
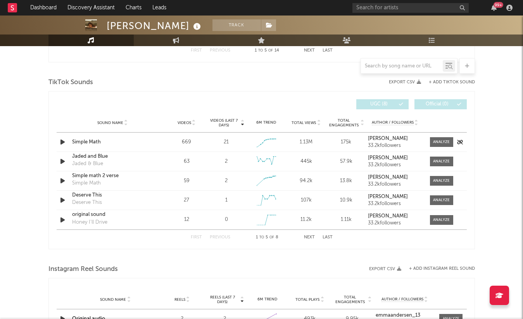
click at [62, 143] on icon "button" at bounding box center [63, 142] width 8 height 10
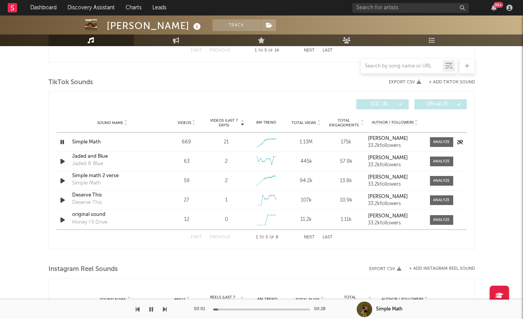
click at [62, 143] on icon "button" at bounding box center [62, 142] width 7 height 10
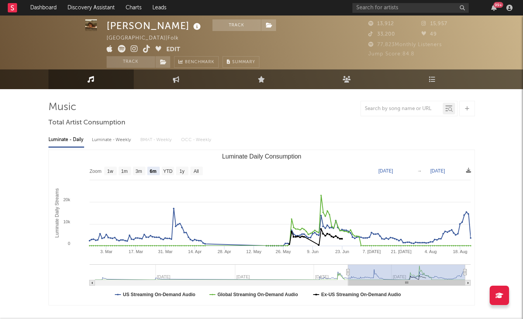
scroll to position [0, 0]
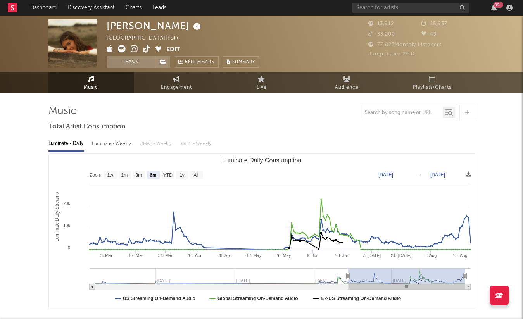
click at [147, 47] on icon at bounding box center [146, 49] width 7 height 8
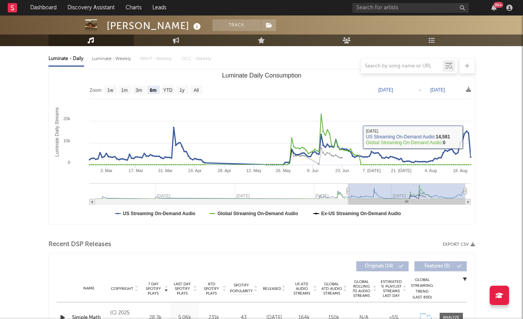
scroll to position [237, 0]
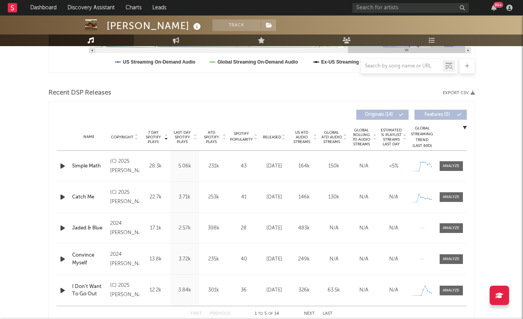
click at [277, 138] on span "Released" at bounding box center [272, 137] width 18 height 5
click at [155, 140] on span "7 Day Spotify Plays" at bounding box center [153, 137] width 21 height 14
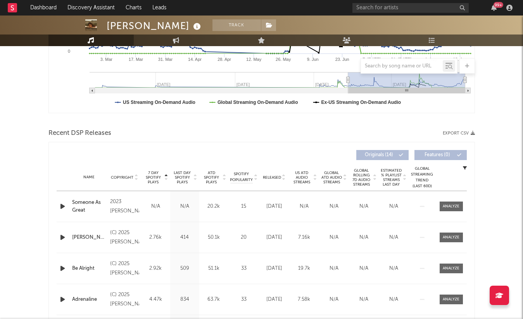
scroll to position [132, 0]
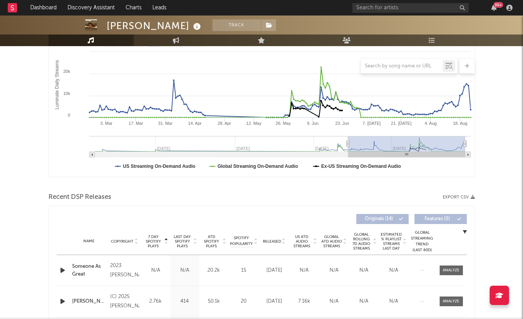
click at [159, 242] on span "7 Day Spotify Plays" at bounding box center [153, 242] width 21 height 14
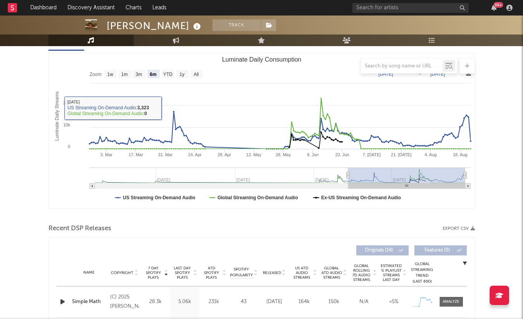
scroll to position [0, 0]
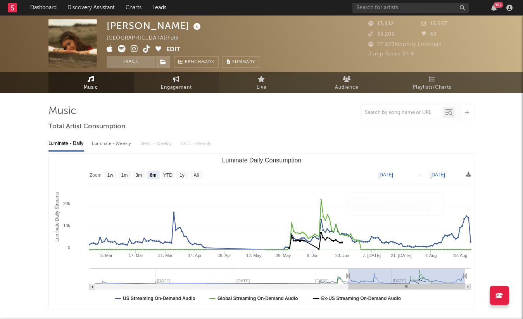
click at [191, 87] on span "Engagement" at bounding box center [176, 87] width 31 height 9
select select "1w"
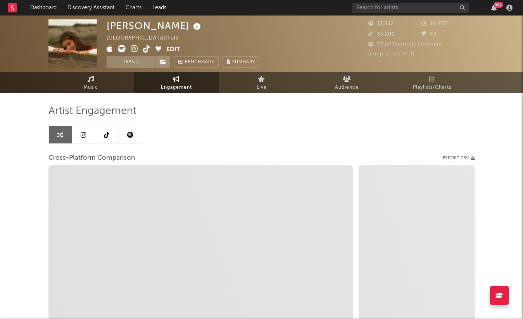
click at [102, 142] on link at bounding box center [106, 134] width 23 height 17
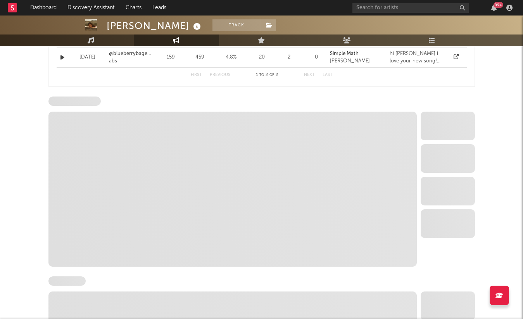
select select "6m"
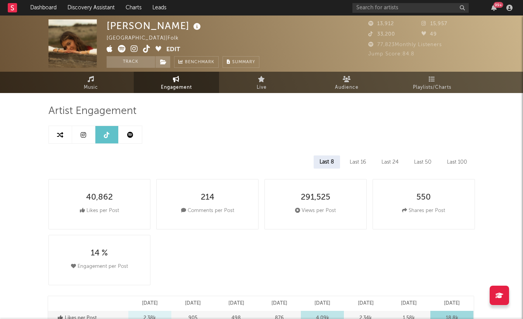
click at [115, 90] on link "Music" at bounding box center [90, 82] width 85 height 21
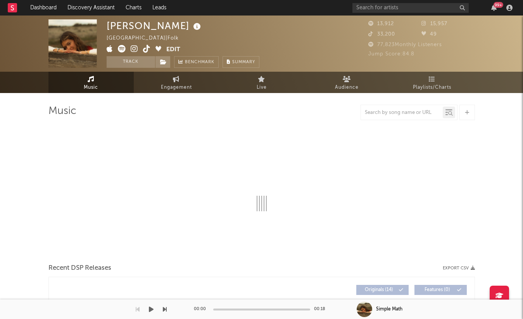
select select "6m"
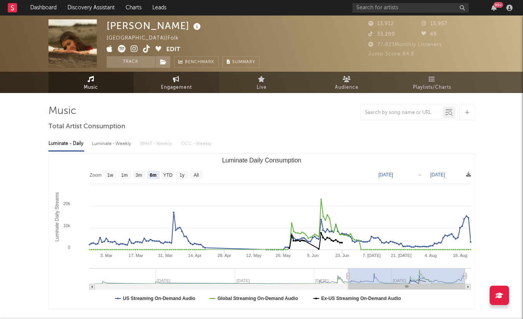
click at [177, 81] on icon at bounding box center [176, 79] width 7 height 6
select select "1w"
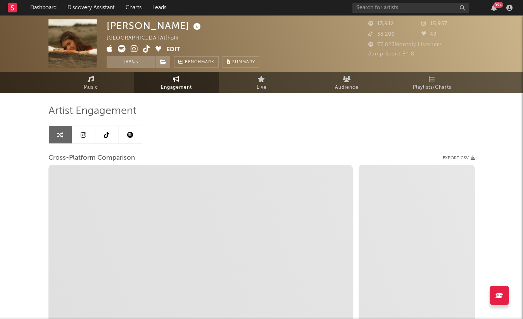
select select "1m"
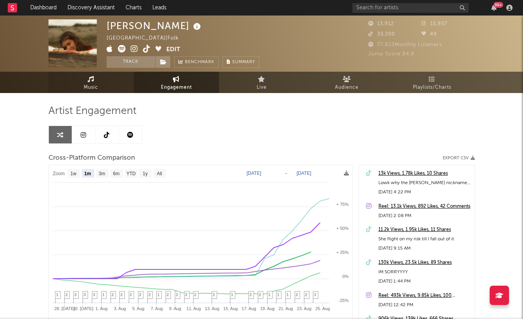
click at [124, 75] on link "Music" at bounding box center [90, 82] width 85 height 21
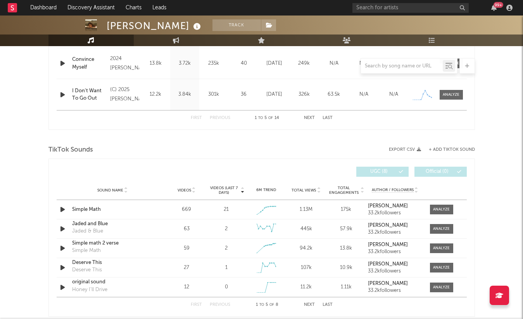
select select "6m"
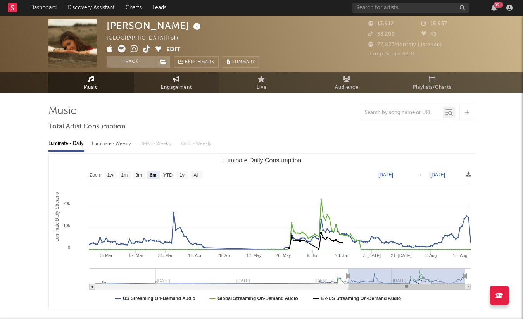
click at [154, 79] on link "Engagement" at bounding box center [176, 82] width 85 height 21
select select "1w"
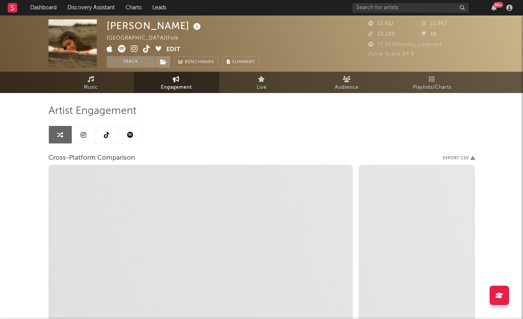
click at [96, 134] on link at bounding box center [106, 134] width 23 height 17
select select "6m"
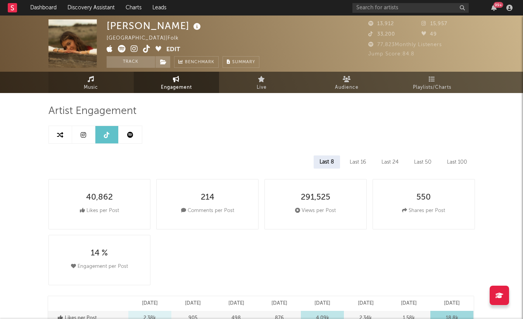
click at [111, 79] on link "Music" at bounding box center [90, 82] width 85 height 21
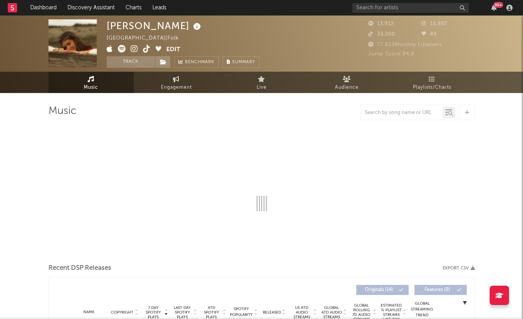
select select "6m"
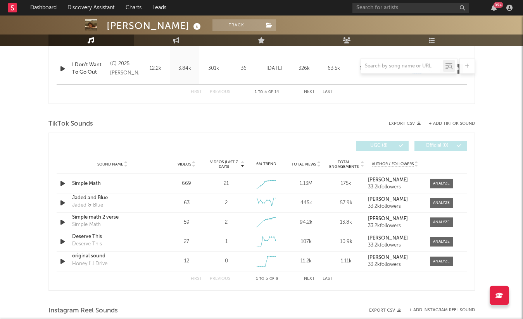
scroll to position [446, 0]
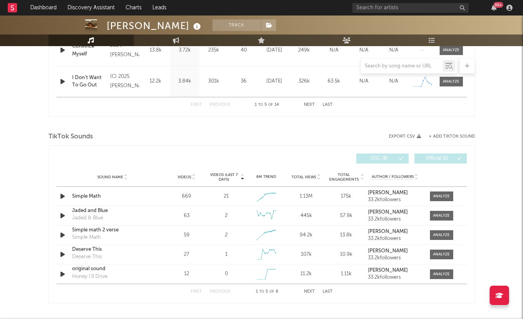
click at [452, 148] on div "Videos (last 7 days) Sound Name Videos Videos (last 7 days) Total Views Total E…" at bounding box center [261, 224] width 427 height 158
click at [450, 135] on button "+ Add TikTok Sound" at bounding box center [452, 137] width 46 height 4
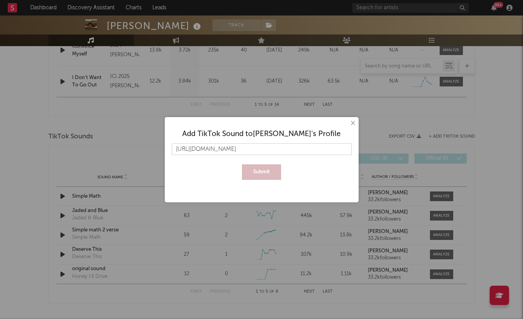
type input "https://www.tiktok.com/music/FTSG-7539317424718383885"
click at [242, 164] on button "Submit" at bounding box center [261, 172] width 39 height 16
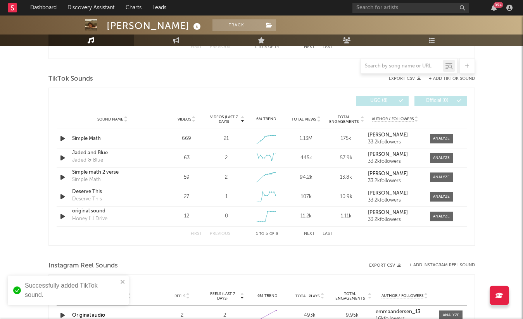
scroll to position [535, 0]
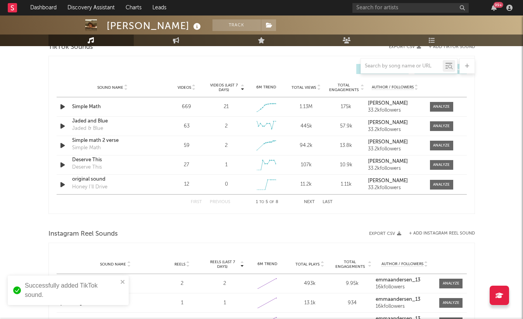
click at [305, 202] on button "Next" at bounding box center [309, 202] width 11 height 4
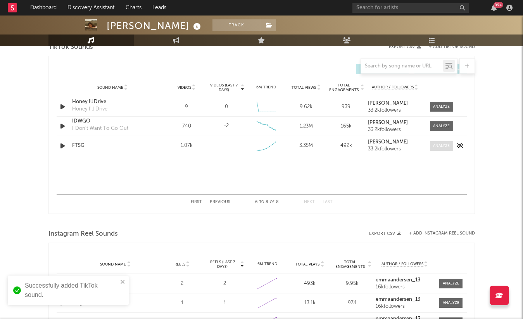
click at [434, 145] on div at bounding box center [441, 146] width 17 height 6
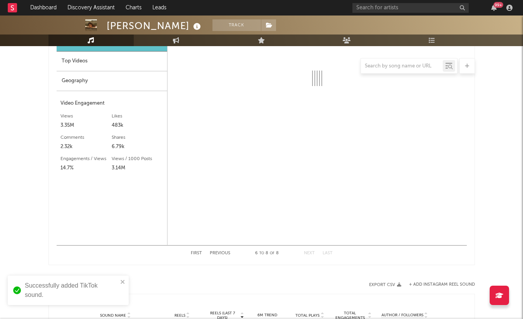
select select "1w"
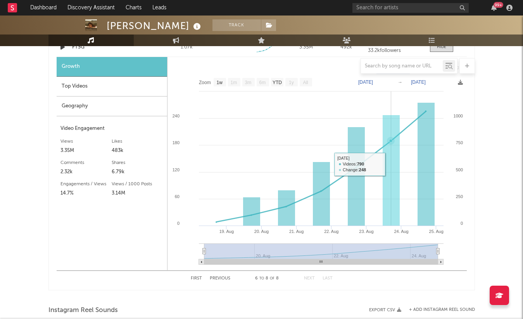
scroll to position [606, 0]
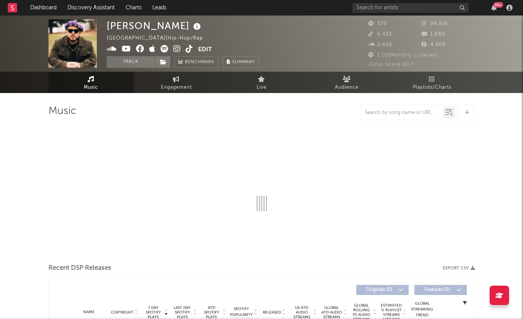
select select "1w"
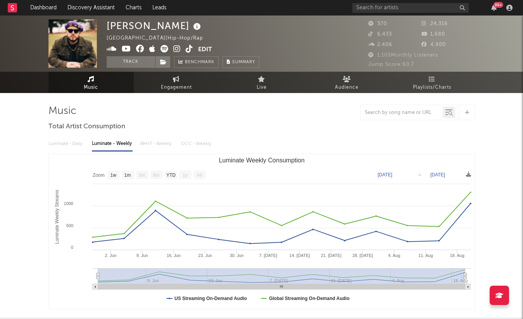
click at [186, 48] on icon at bounding box center [189, 49] width 7 height 8
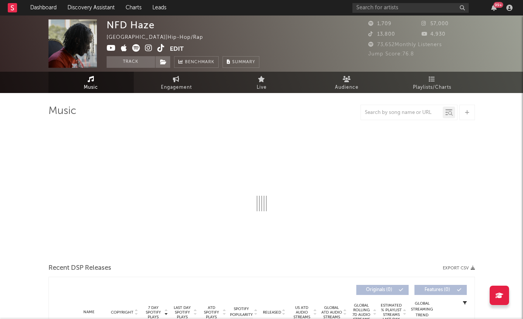
select select "6m"
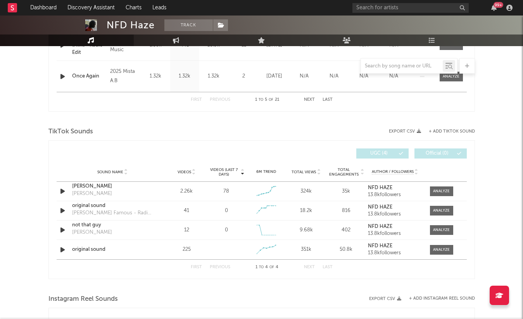
scroll to position [242, 0]
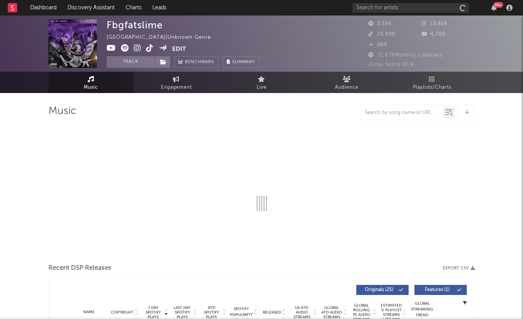
select select "6m"
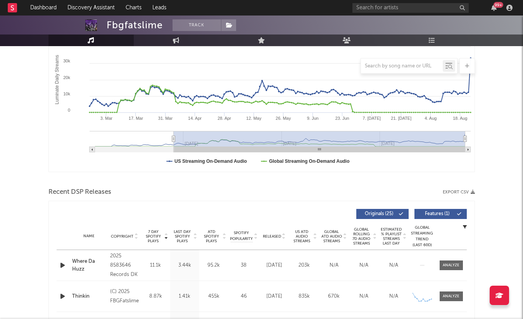
scroll to position [230, 0]
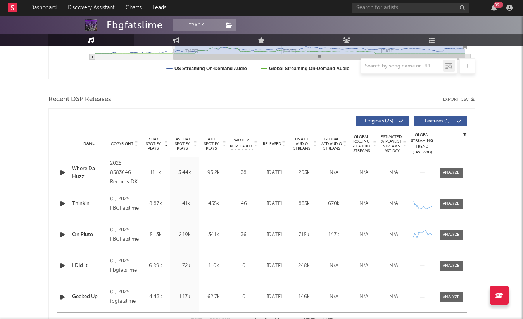
click at [275, 142] on span "Released" at bounding box center [272, 144] width 18 height 5
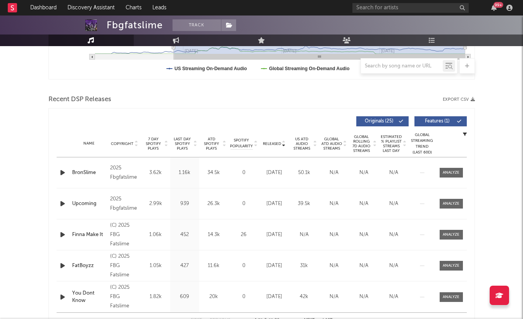
click at [157, 146] on span "7 Day Spotify Plays" at bounding box center [153, 144] width 21 height 14
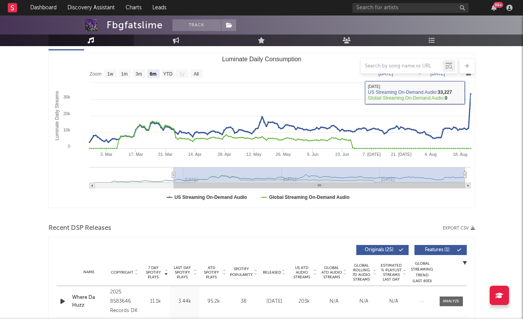
scroll to position [183, 0]
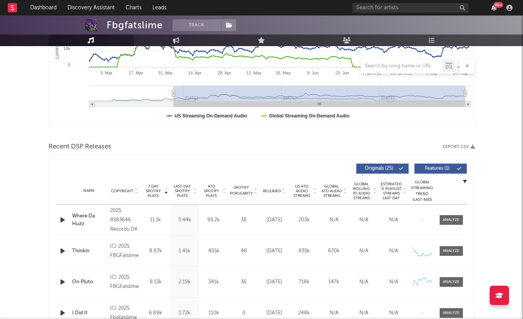
click at [280, 192] on span "Released" at bounding box center [272, 191] width 18 height 5
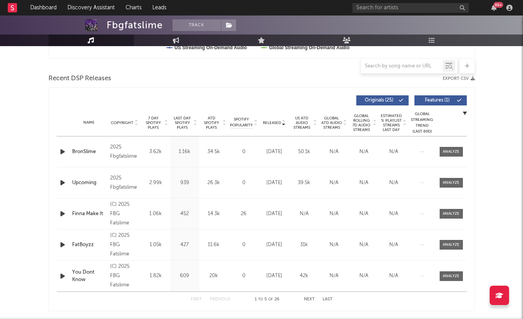
click at [155, 118] on span "7 Day Spotify Plays" at bounding box center [153, 123] width 21 height 14
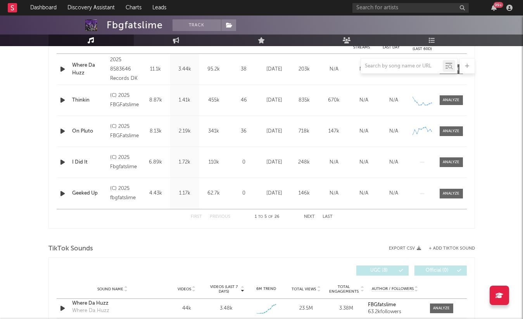
scroll to position [469, 0]
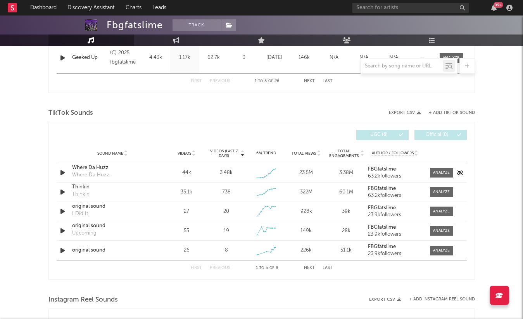
click at [62, 169] on icon "button" at bounding box center [63, 173] width 8 height 10
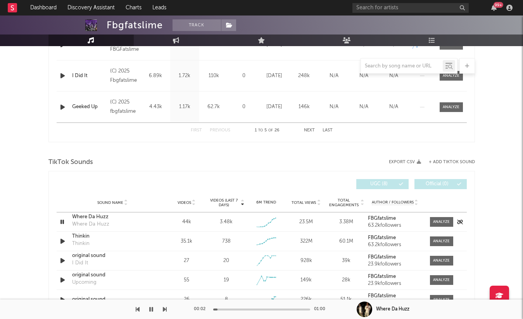
scroll to position [417, 0]
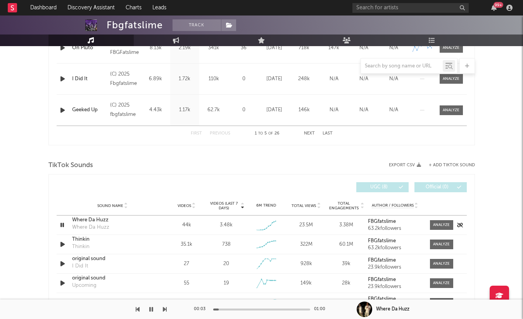
click at [63, 222] on icon "button" at bounding box center [62, 225] width 7 height 10
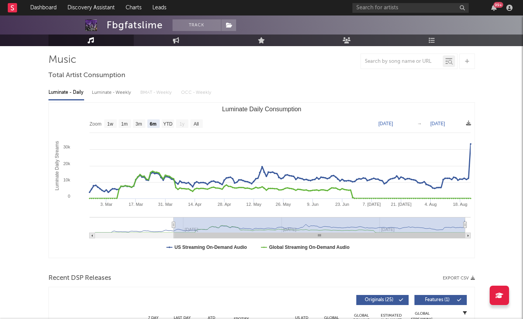
scroll to position [0, 0]
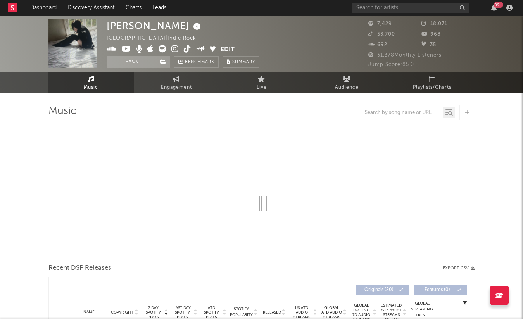
select select "1w"
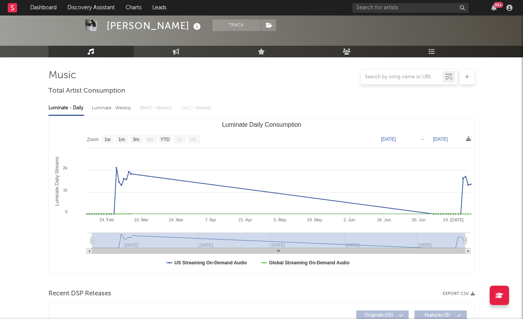
scroll to position [3, 0]
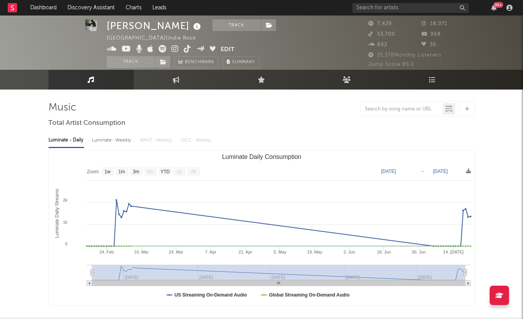
click at [187, 47] on icon at bounding box center [187, 49] width 7 height 8
click at [185, 47] on icon at bounding box center [187, 49] width 7 height 8
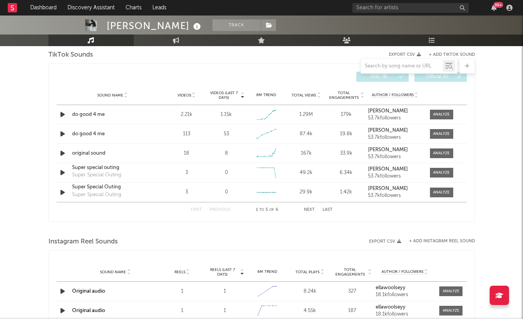
scroll to position [533, 0]
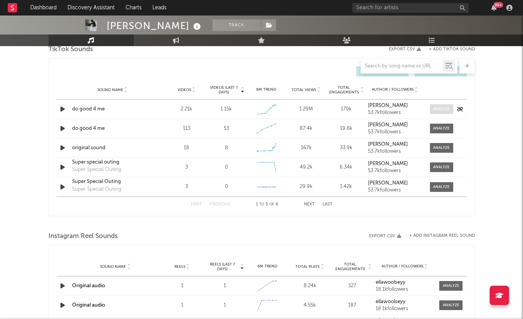
click at [445, 110] on div at bounding box center [441, 109] width 17 height 6
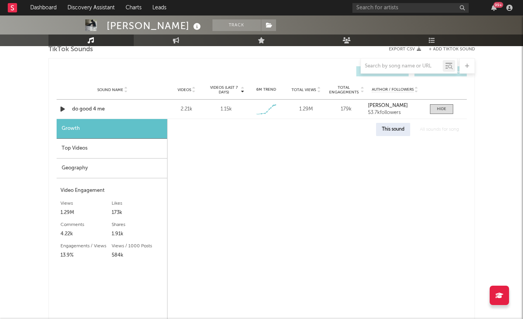
select select "1w"
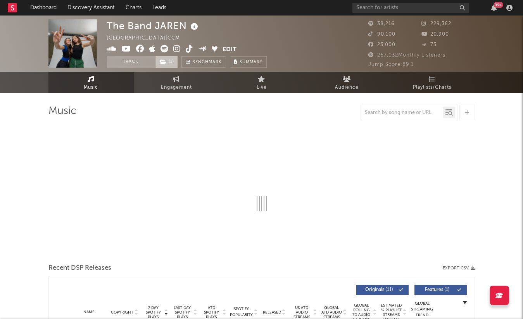
select select "6m"
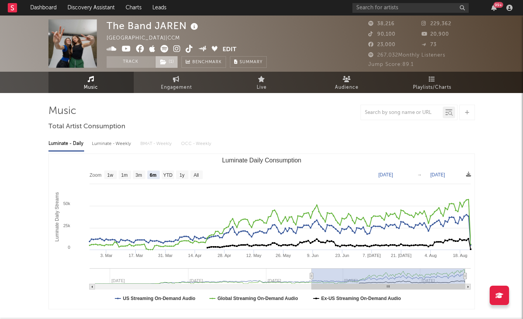
click at [164, 60] on icon at bounding box center [163, 61] width 7 height 5
click at [265, 140] on div "Luminate - Daily Luminate - Weekly BMAT - Weekly OCC - Weekly" at bounding box center [261, 143] width 427 height 13
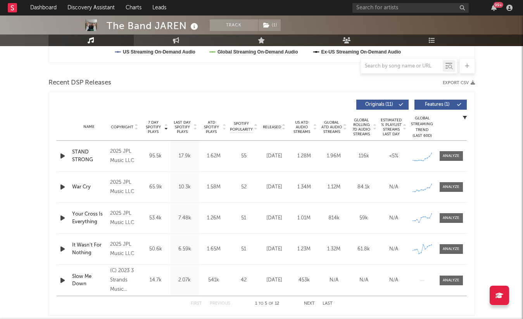
scroll to position [249, 0]
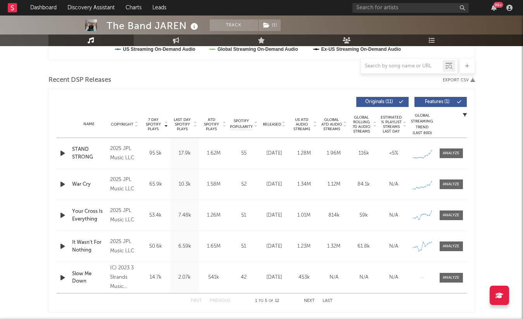
click at [61, 154] on icon "button" at bounding box center [63, 154] width 8 height 10
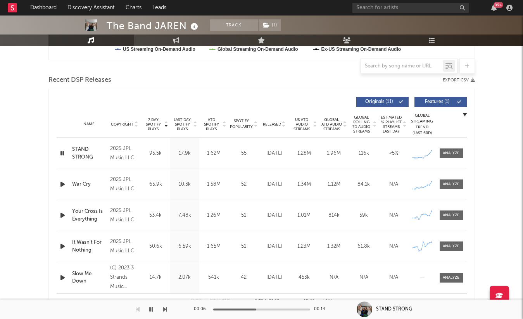
drag, startPoint x: 61, startPoint y: 154, endPoint x: 25, endPoint y: 149, distance: 36.0
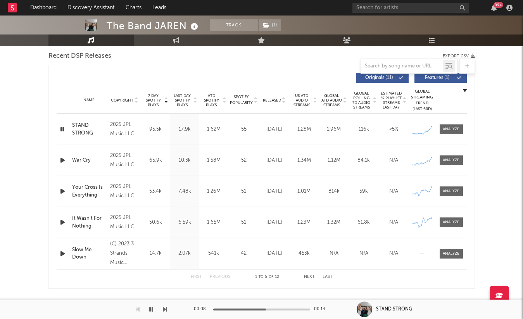
scroll to position [275, 0]
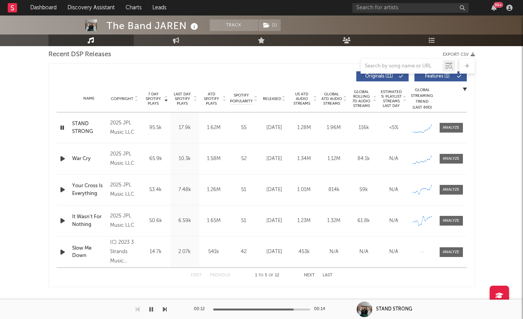
click at [64, 128] on icon "button" at bounding box center [62, 128] width 7 height 10
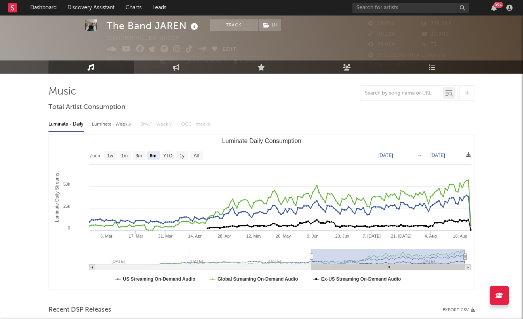
scroll to position [0, 0]
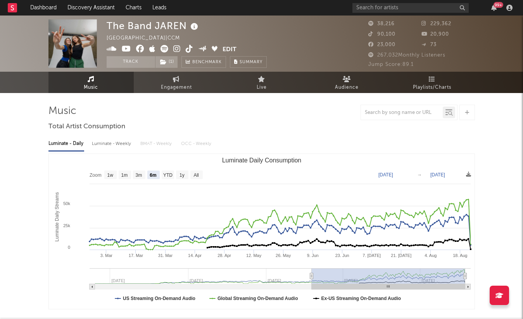
click at [187, 48] on icon at bounding box center [189, 49] width 7 height 8
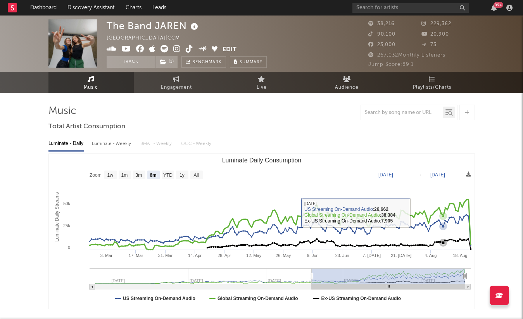
click at [447, 223] on icon "Luminate Daily Consumption" at bounding box center [443, 227] width 8 height 8
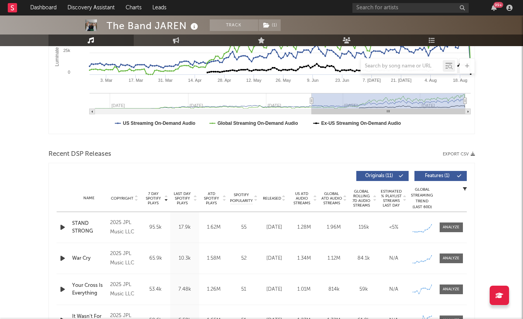
scroll to position [157, 0]
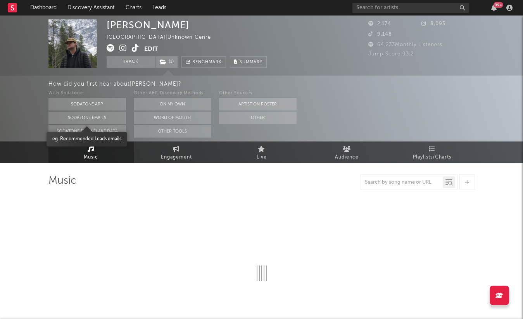
select select "6m"
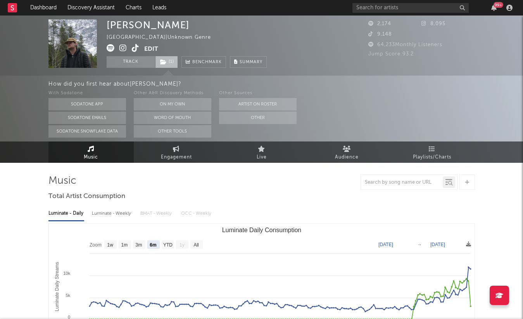
click at [174, 67] on span "( 1 )" at bounding box center [166, 62] width 23 height 12
click at [174, 42] on div "[PERSON_NAME] [GEOGRAPHIC_DATA] | Unknown Genre Edit Track ( 1 ) Benchmark Summ…" at bounding box center [187, 43] width 160 height 48
click at [134, 49] on icon at bounding box center [135, 48] width 7 height 8
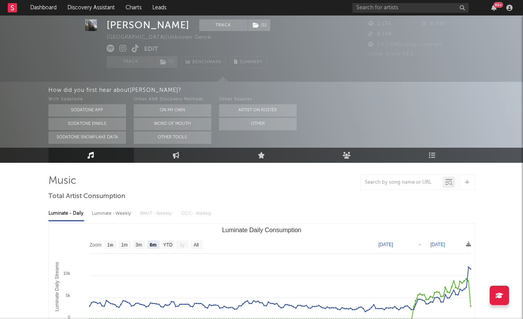
scroll to position [93, 0]
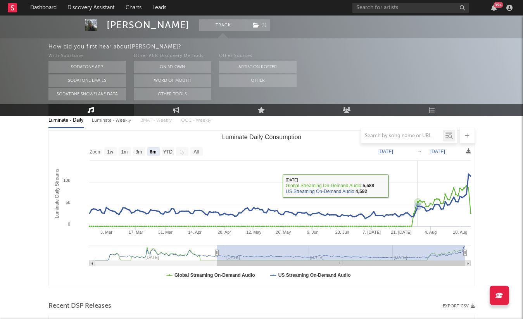
click at [426, 194] on rect "Luminate Daily Consumption" at bounding box center [262, 208] width 426 height 155
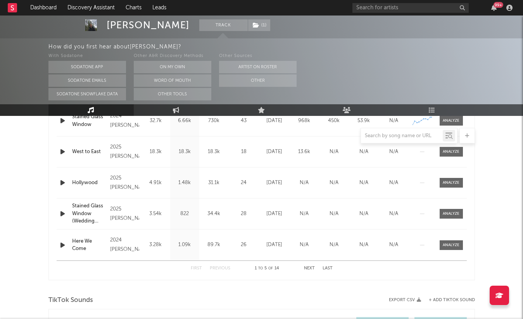
scroll to position [308, 0]
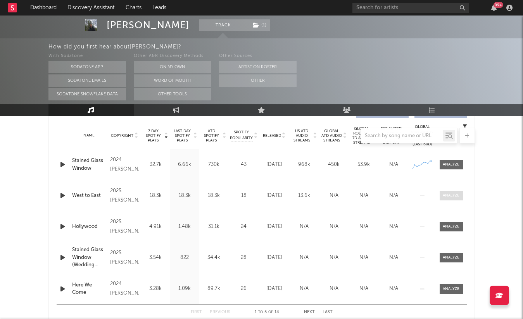
click at [448, 198] on div at bounding box center [451, 196] width 17 height 6
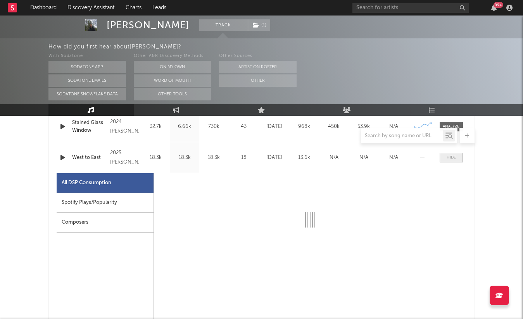
scroll to position [361, 0]
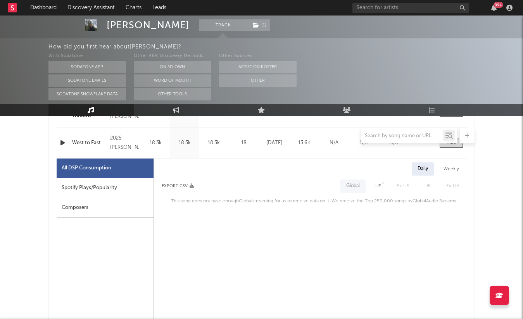
click at [372, 186] on div "US" at bounding box center [378, 186] width 17 height 13
select select "1w"
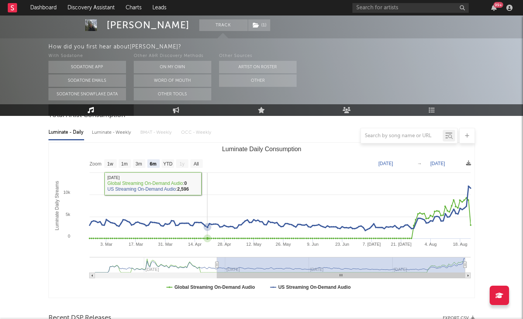
scroll to position [0, 0]
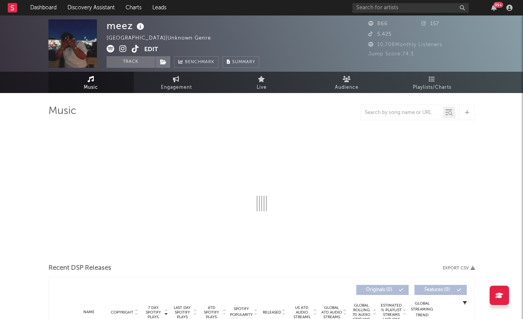
select select "1w"
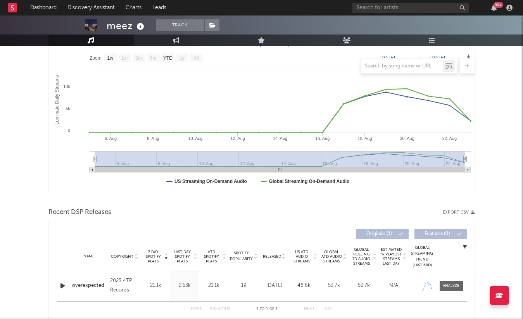
scroll to position [304, 0]
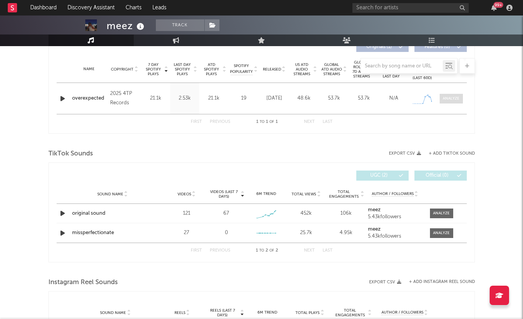
click at [442, 102] on span at bounding box center [451, 99] width 23 height 10
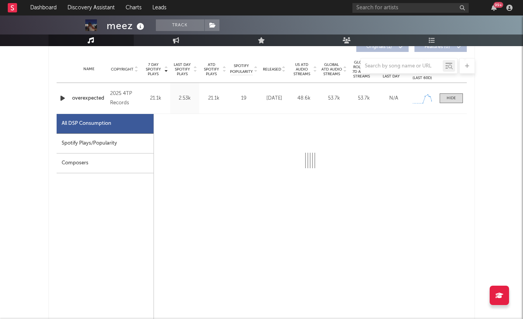
scroll to position [356, 0]
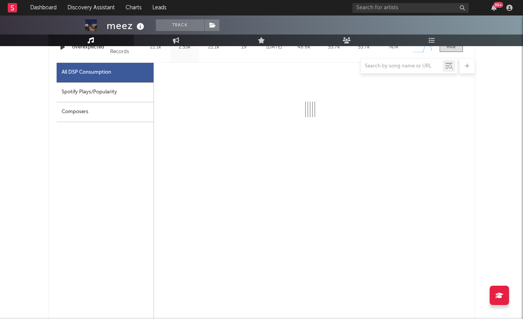
select select "1w"
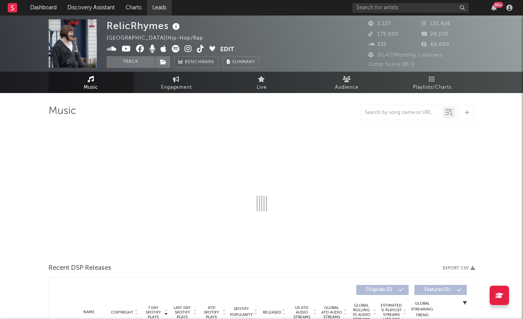
select select "6m"
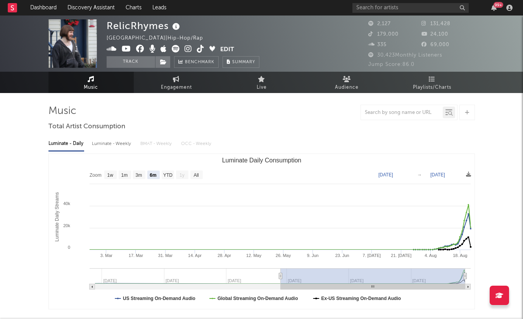
click at [203, 51] on icon at bounding box center [200, 49] width 7 height 8
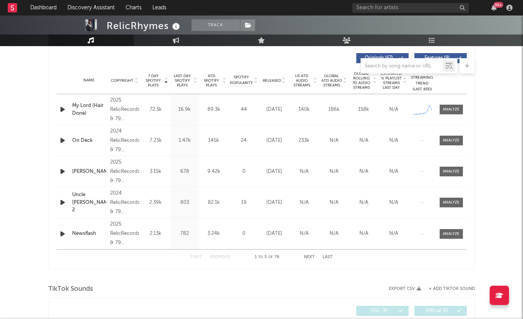
scroll to position [268, 0]
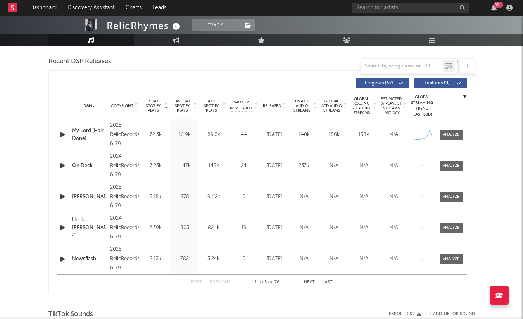
click at [66, 137] on icon "button" at bounding box center [63, 135] width 8 height 10
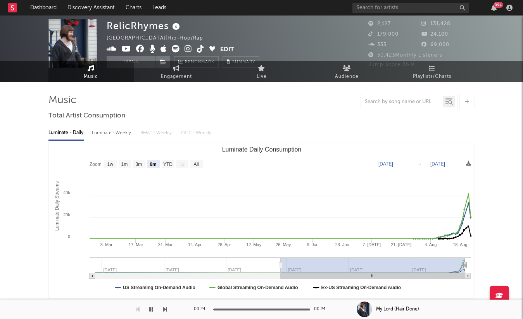
scroll to position [0, 0]
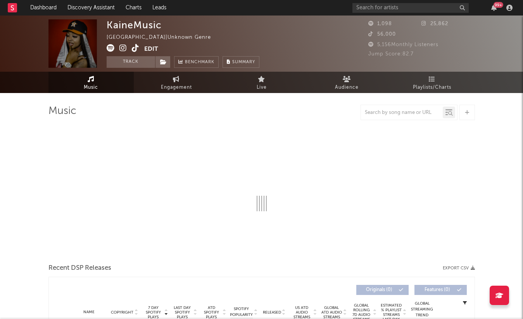
select select "1w"
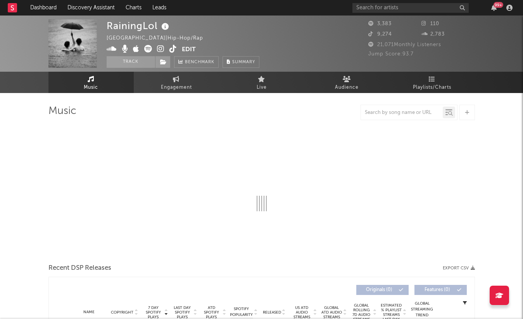
select select "1w"
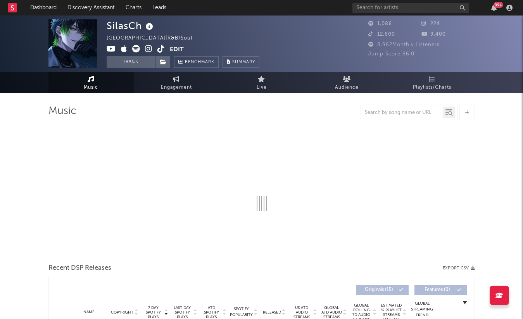
select select "1w"
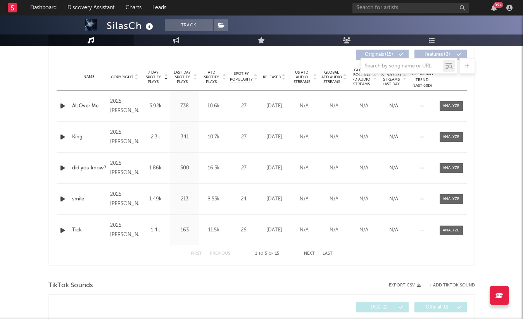
scroll to position [278, 0]
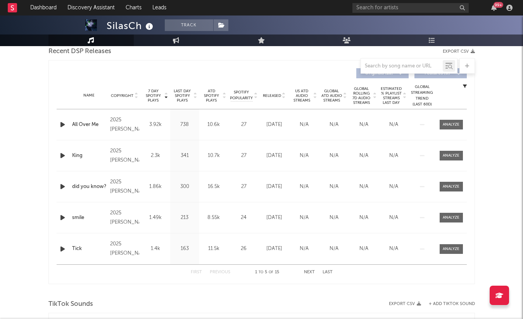
click at [69, 123] on div at bounding box center [64, 125] width 14 height 10
click at [66, 123] on icon "button" at bounding box center [63, 125] width 8 height 10
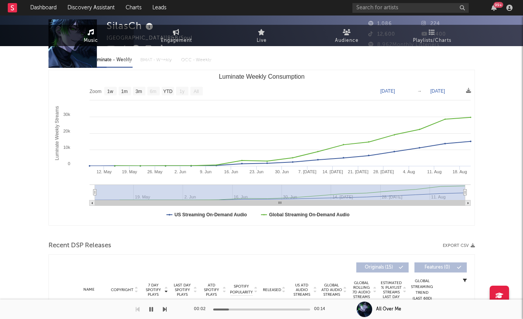
scroll to position [0, 0]
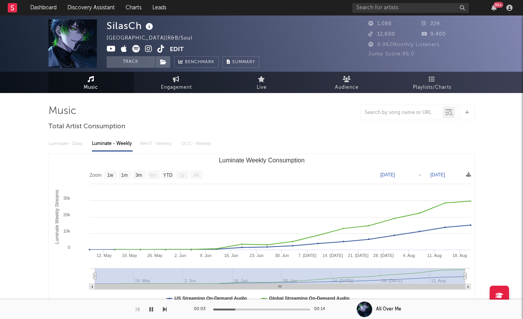
click at [159, 49] on icon at bounding box center [160, 49] width 7 height 8
